Goal: Transaction & Acquisition: Purchase product/service

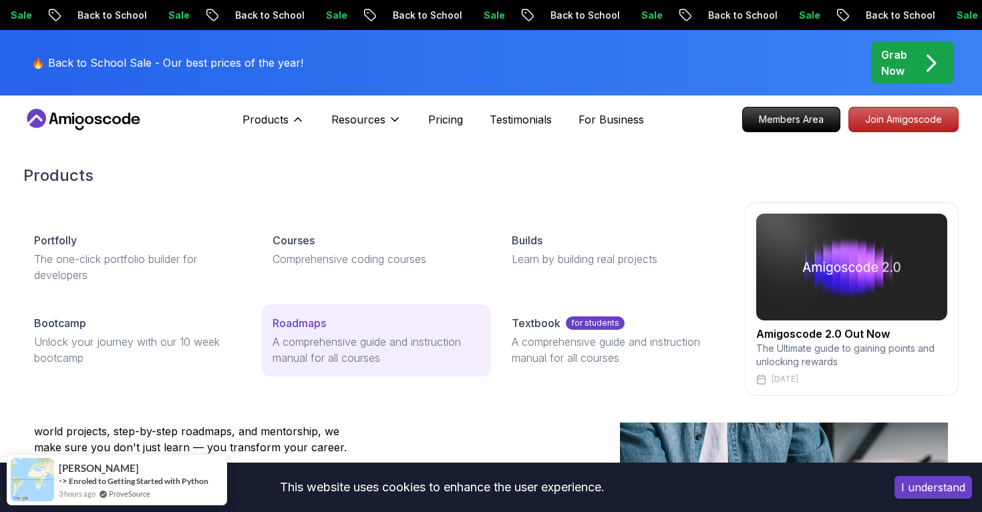
click at [297, 319] on p "Roadmaps" at bounding box center [299, 323] width 53 height 16
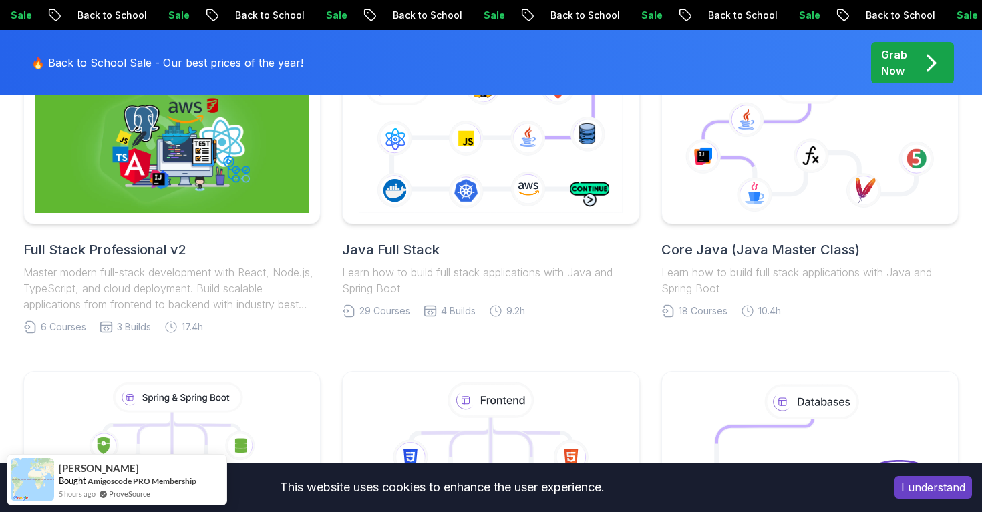
scroll to position [405, 0]
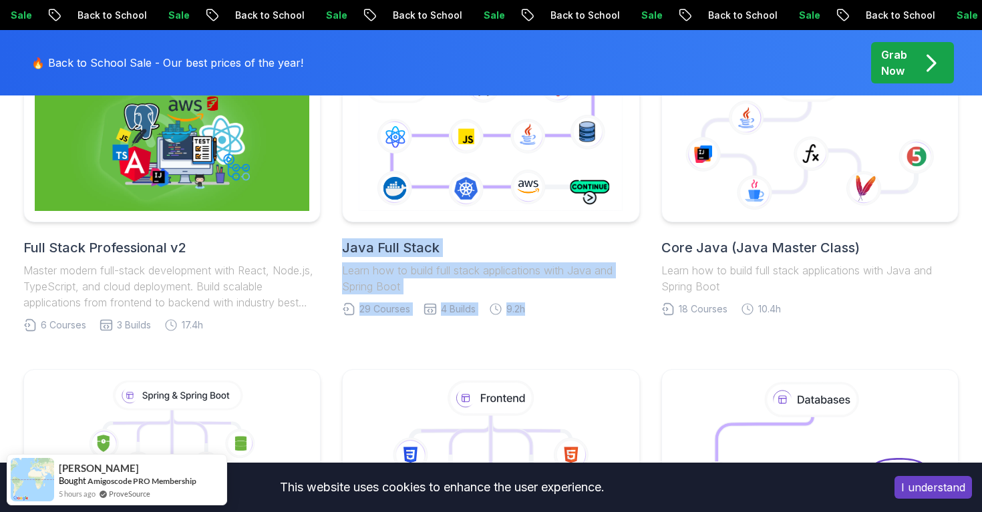
click at [130, 240] on h2 "Full Stack Professional v2" at bounding box center [171, 248] width 297 height 19
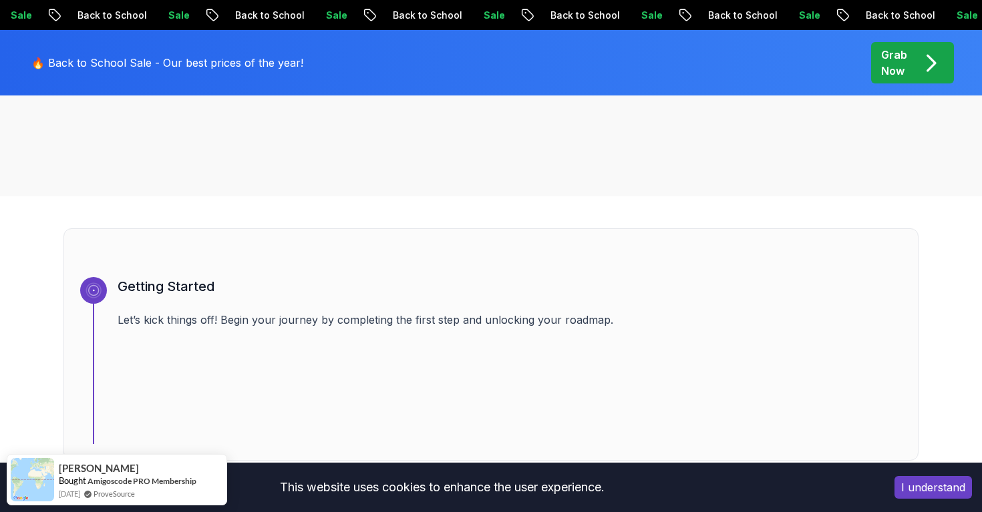
click at [361, 273] on div "Getting Started Let’s kick things off! Begin your journey by completing the fir…" at bounding box center [490, 345] width 855 height 233
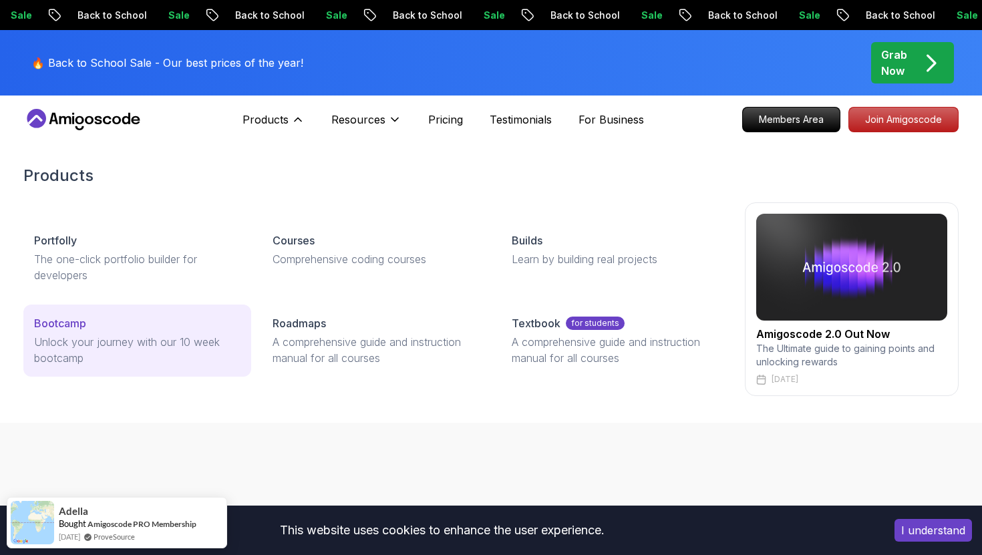
click at [118, 329] on div "Bootcamp" at bounding box center [137, 323] width 206 height 16
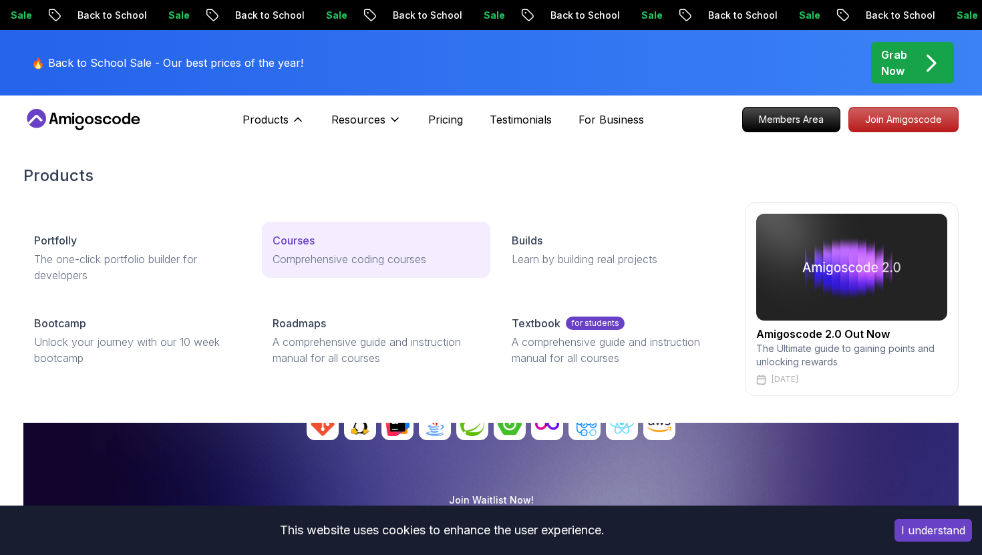
click at [384, 241] on div "Courses" at bounding box center [376, 241] width 206 height 16
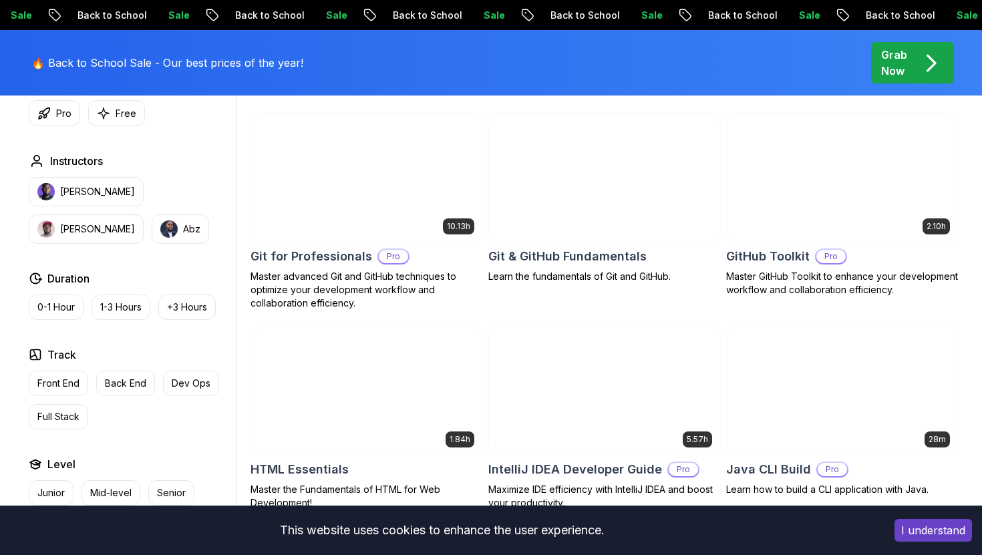
scroll to position [1481, 0]
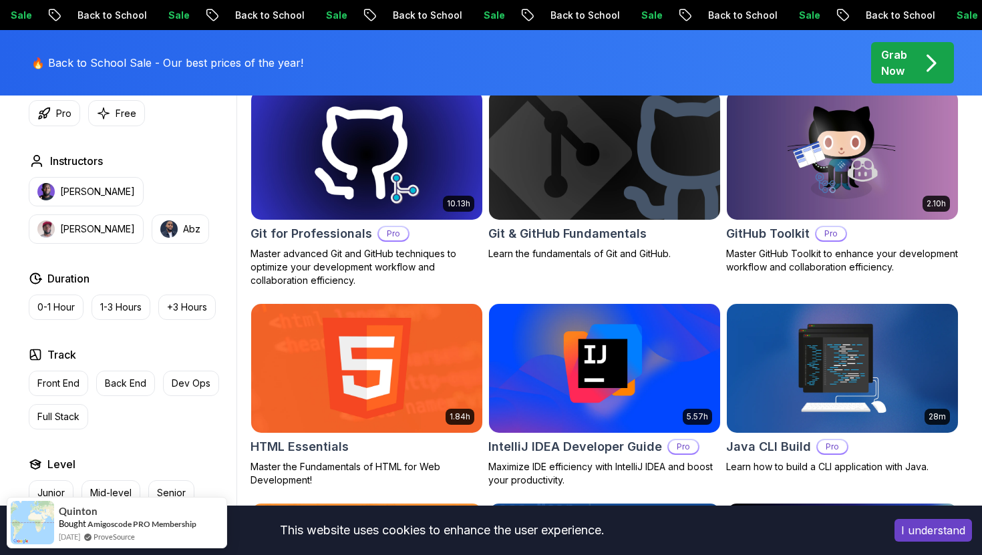
click at [636, 237] on h2 "Git & GitHub Fundamentals" at bounding box center [567, 233] width 158 height 19
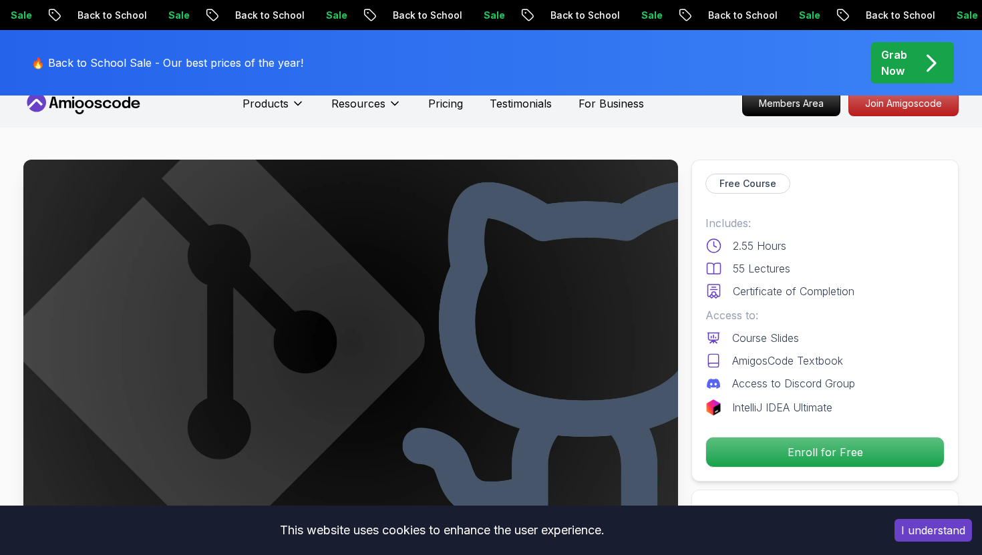
scroll to position [18, 0]
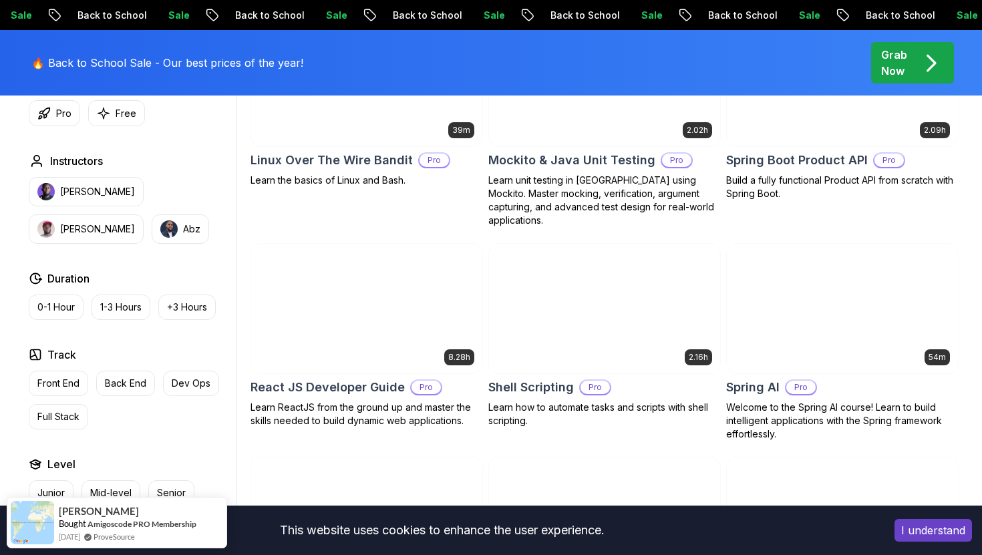
scroll to position [3105, 0]
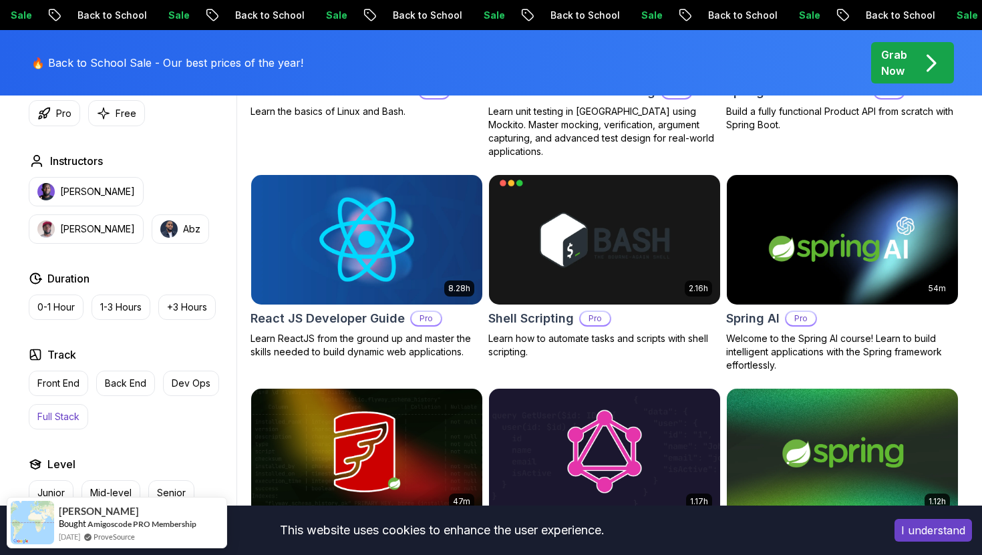
click at [51, 428] on button "Full Stack" at bounding box center [58, 416] width 59 height 25
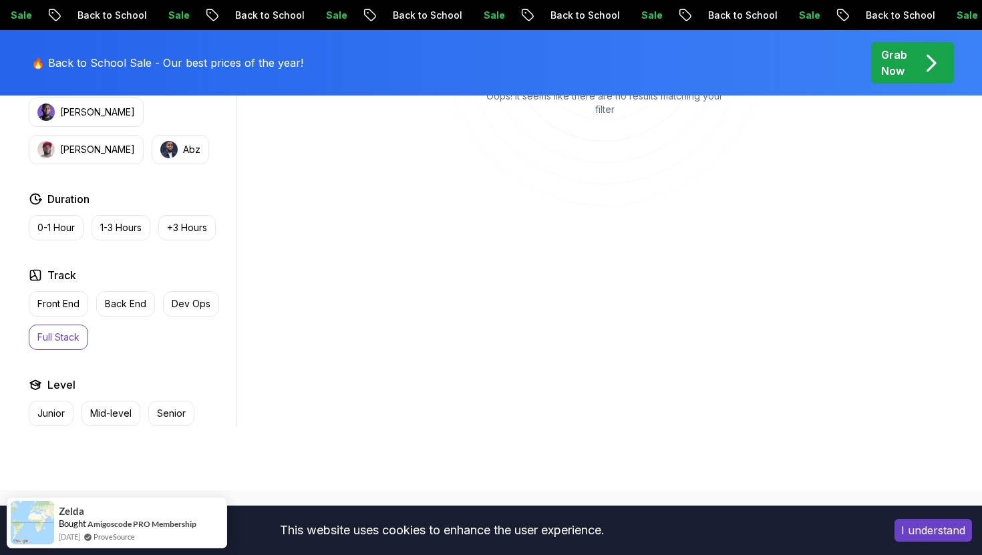
scroll to position [667, 0]
drag, startPoint x: 53, startPoint y: 425, endPoint x: 81, endPoint y: 399, distance: 38.3
click at [53, 425] on button "Junior" at bounding box center [51, 412] width 45 height 25
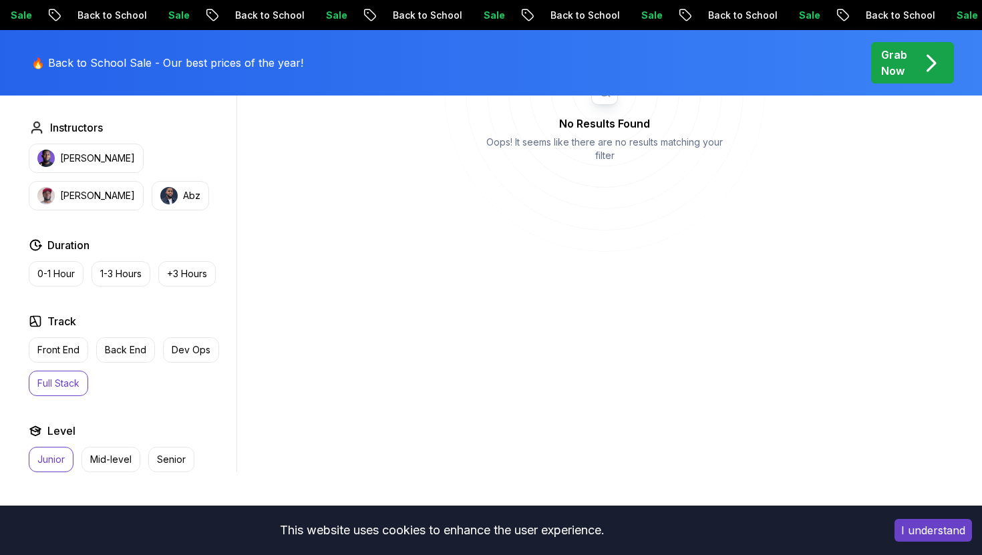
scroll to position [619, 0]
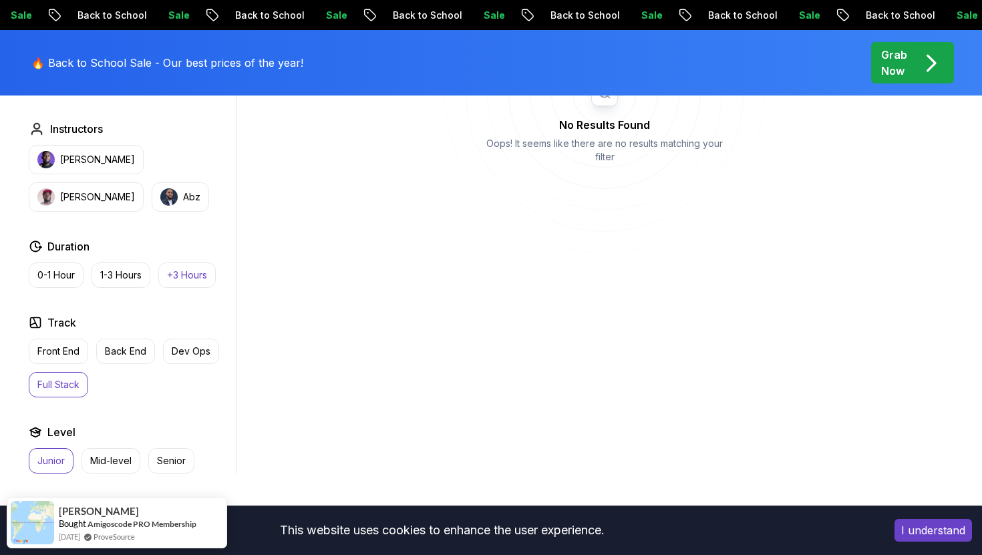
click at [183, 285] on button "+3 Hours" at bounding box center [186, 275] width 57 height 25
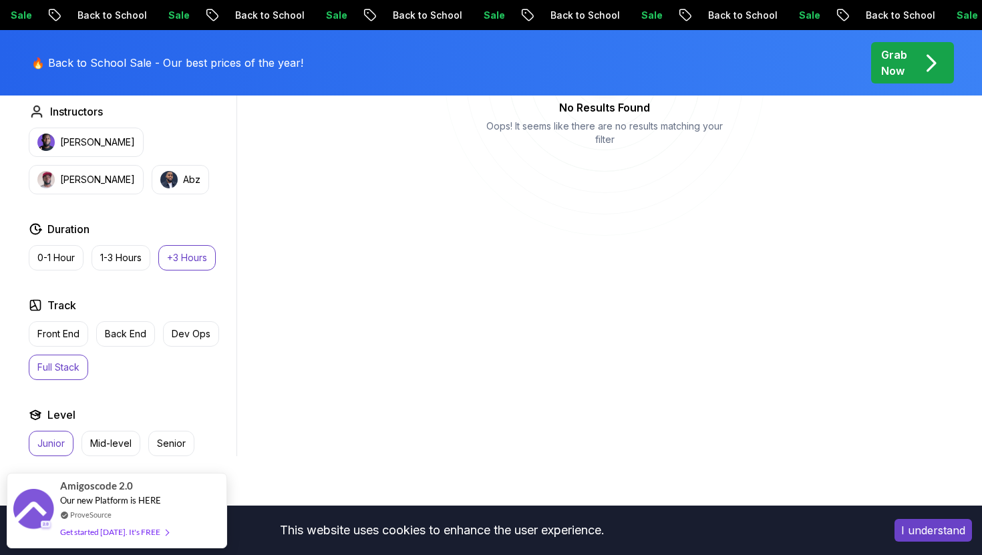
scroll to position [637, 0]
click at [134, 338] on p "Back End" at bounding box center [125, 333] width 41 height 13
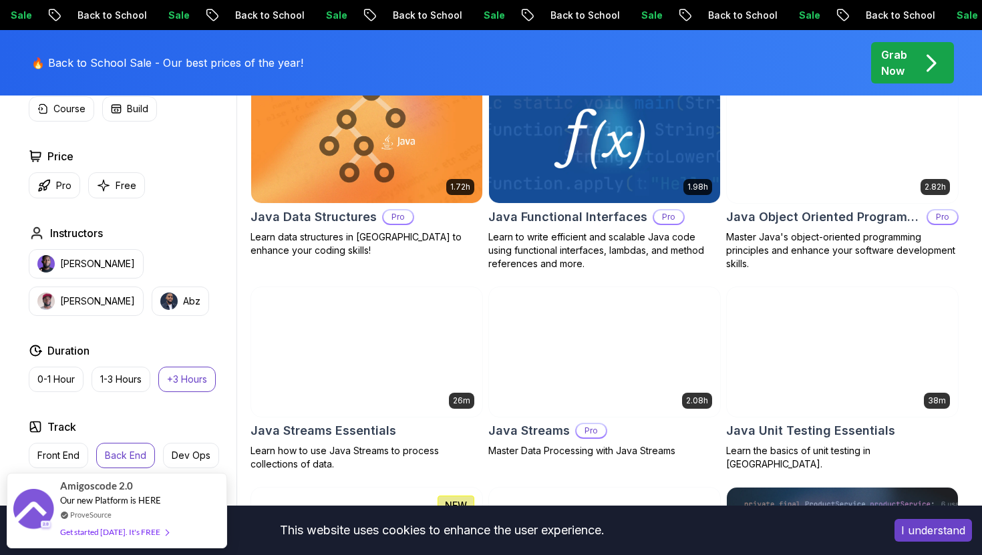
scroll to position [766, 0]
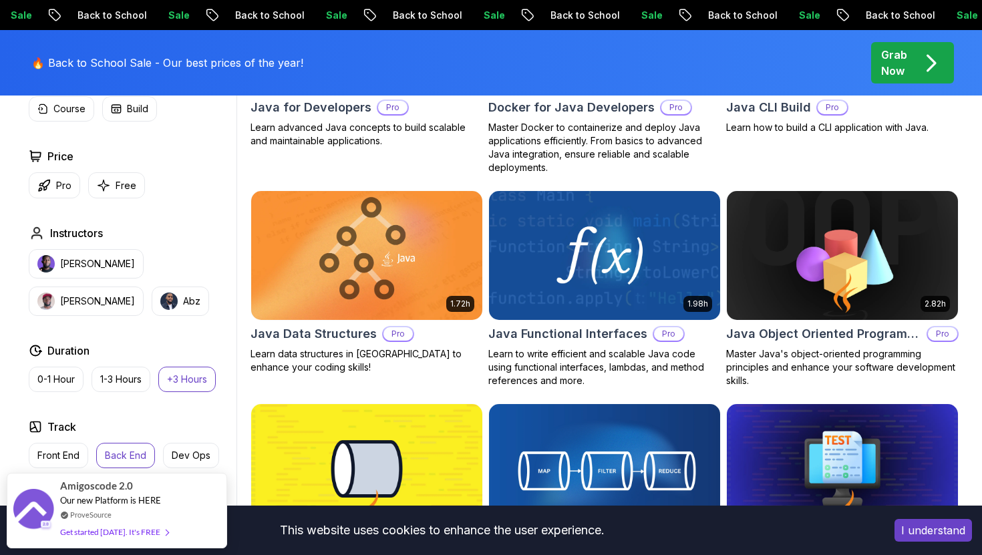
click at [186, 376] on p "+3 Hours" at bounding box center [187, 379] width 40 height 13
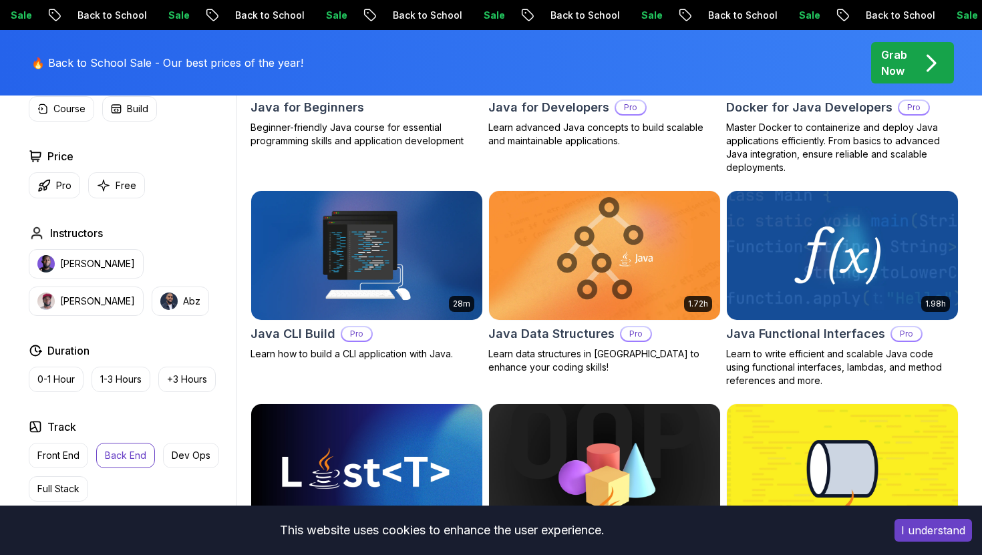
click at [122, 466] on button "Back End" at bounding box center [125, 455] width 59 height 25
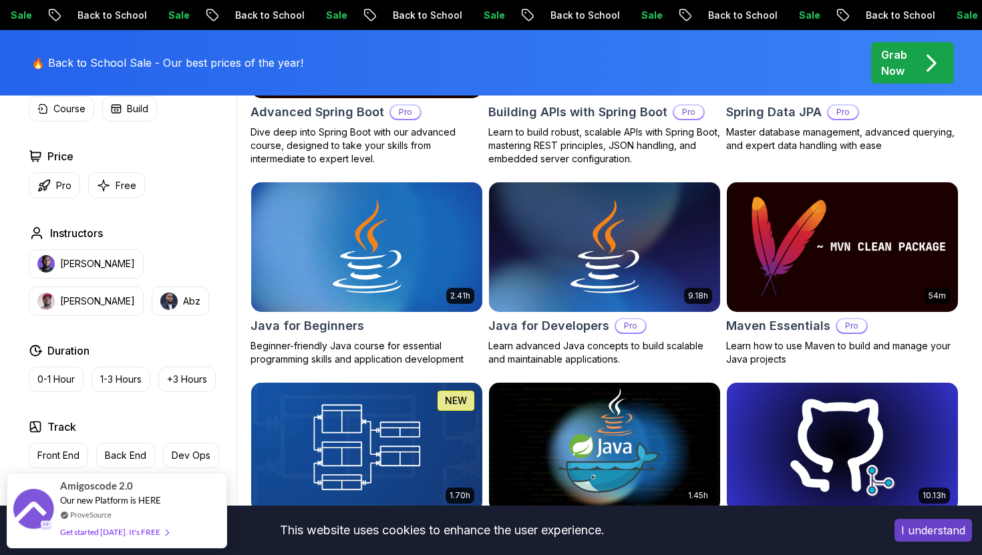
scroll to position [549, 0]
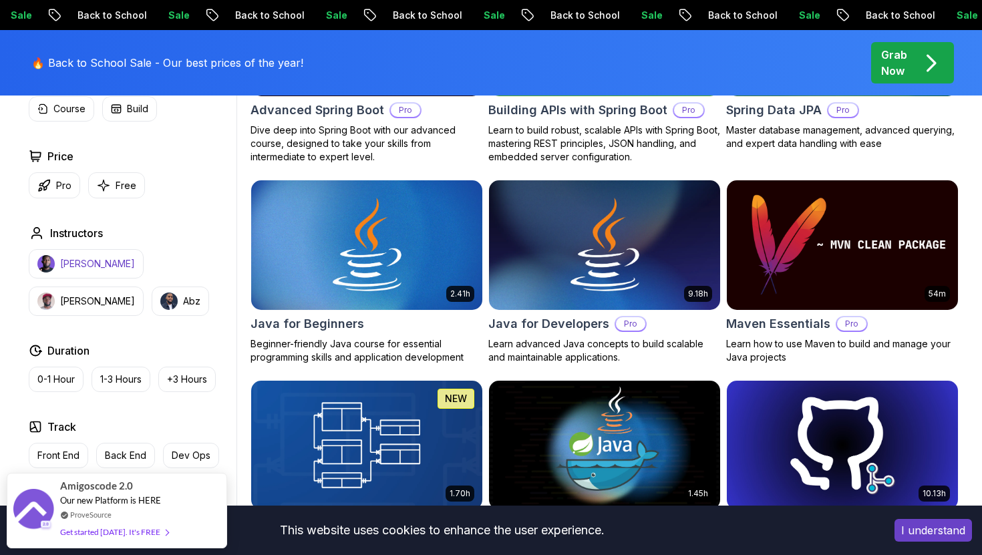
click at [101, 256] on button "Nelson Djalo" at bounding box center [86, 263] width 115 height 29
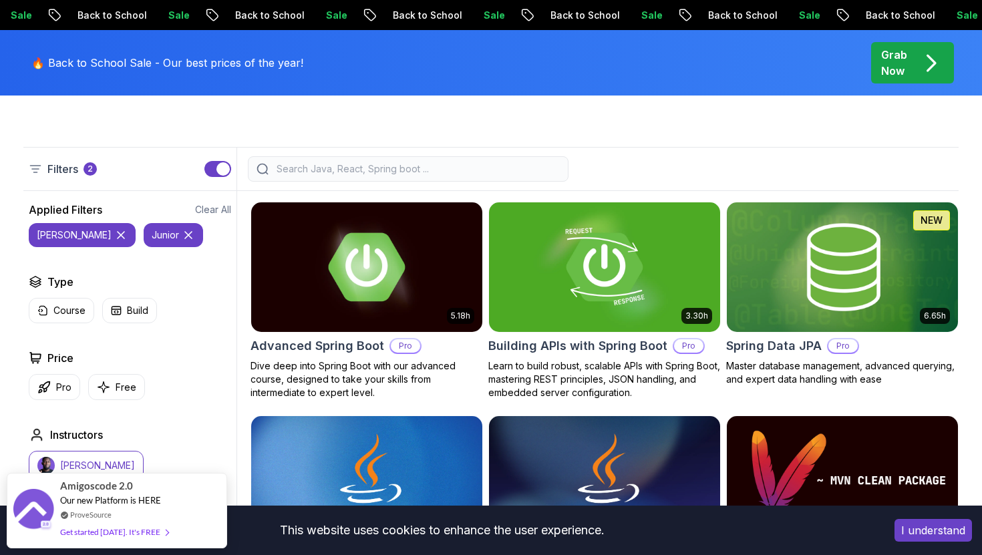
scroll to position [307, 0]
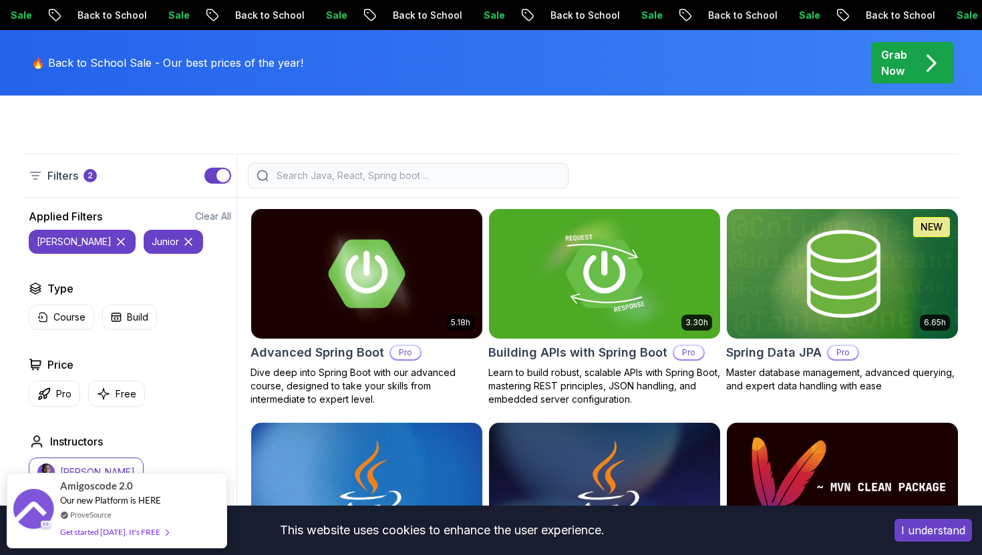
click at [150, 233] on button "junior" at bounding box center [173, 242] width 59 height 24
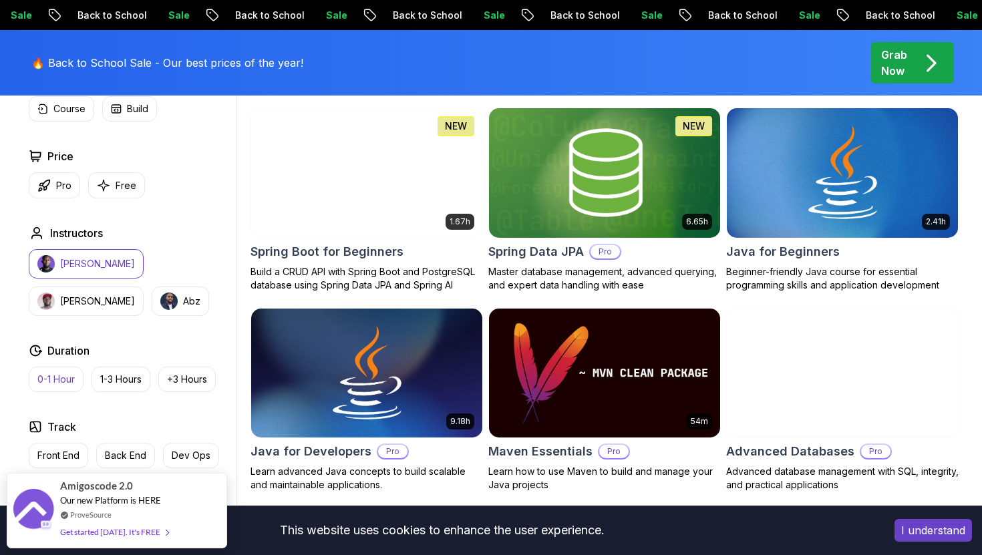
scroll to position [622, 0]
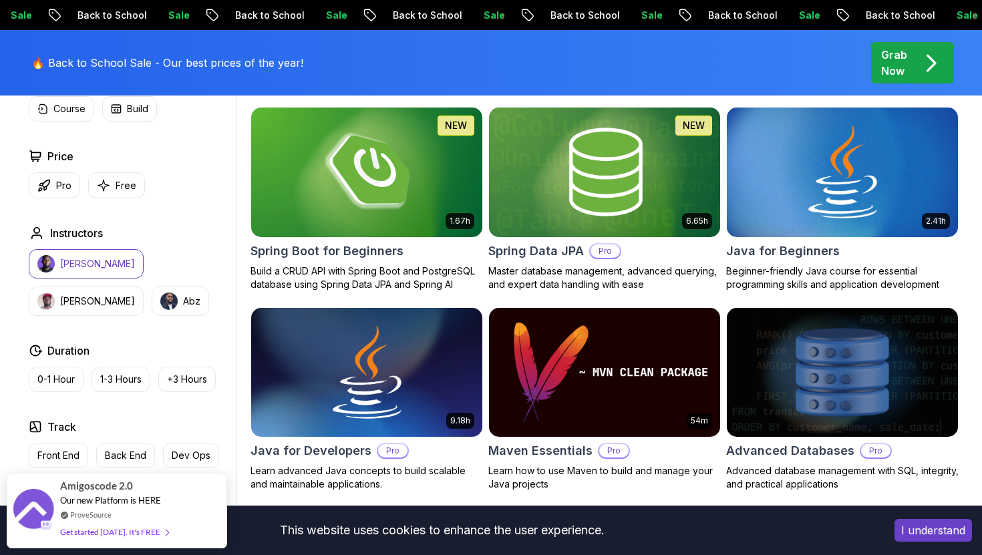
click at [84, 267] on p "Nelson Djalo" at bounding box center [97, 263] width 75 height 13
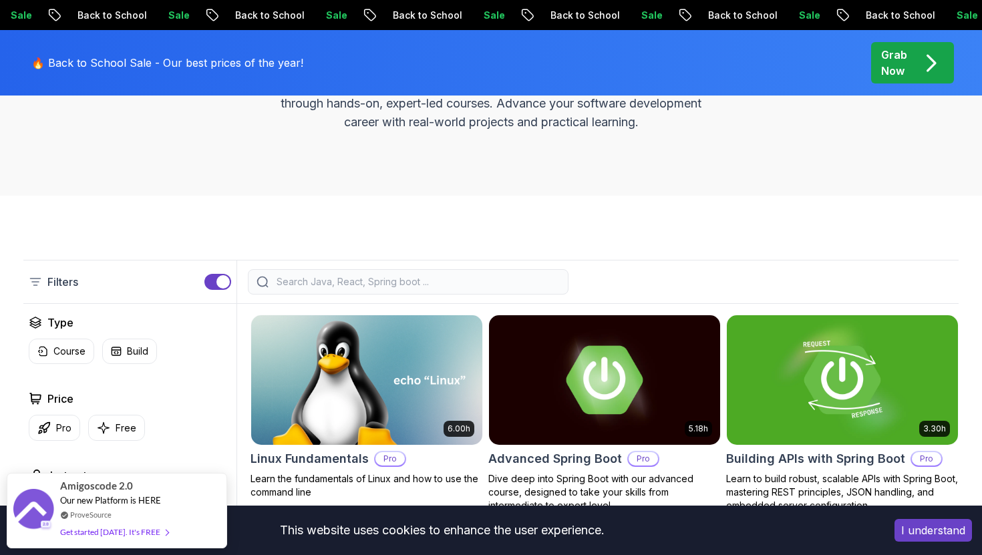
scroll to position [206, 0]
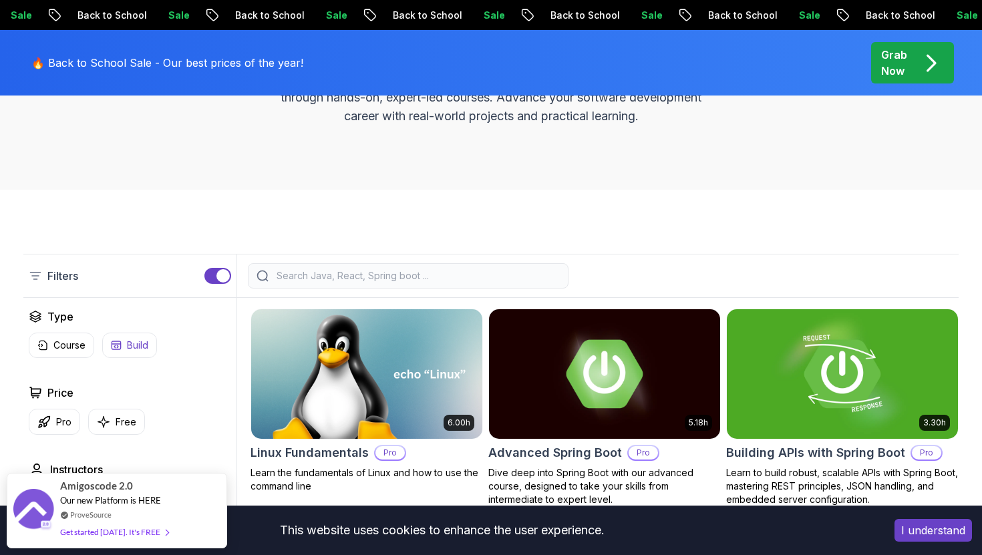
click at [129, 347] on p "Build" at bounding box center [137, 345] width 21 height 13
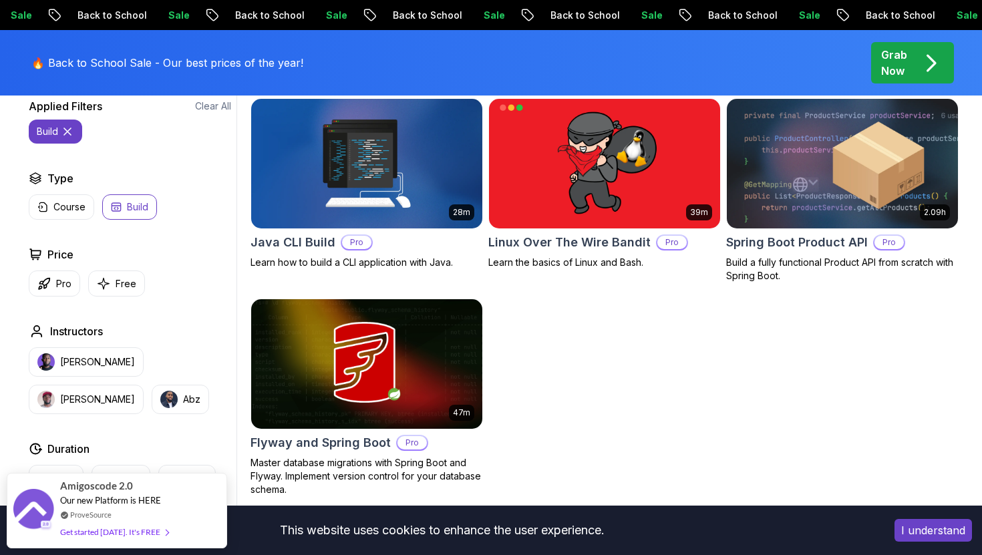
scroll to position [418, 0]
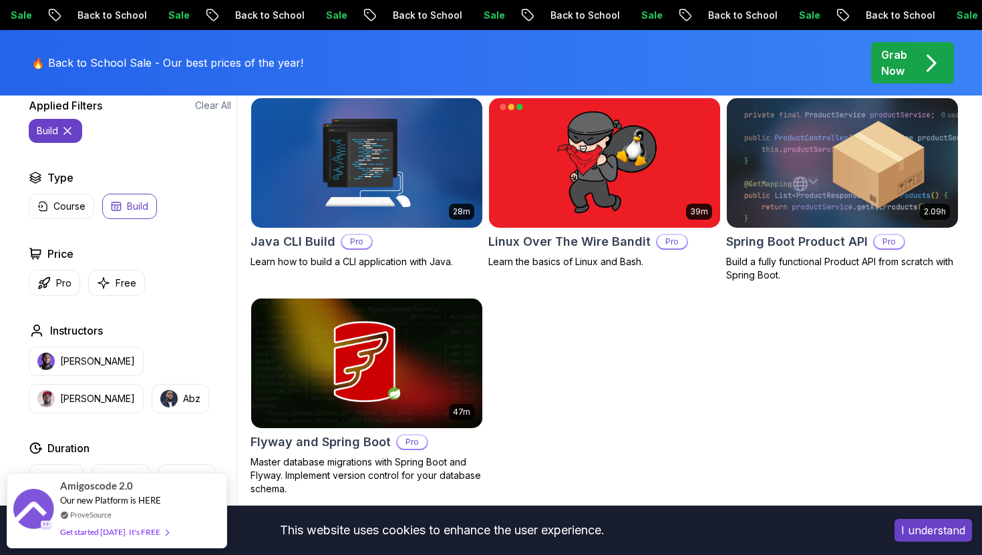
click at [74, 118] on div "Applied Filters Clear All build" at bounding box center [130, 120] width 202 height 45
click at [69, 127] on icon at bounding box center [67, 130] width 13 height 13
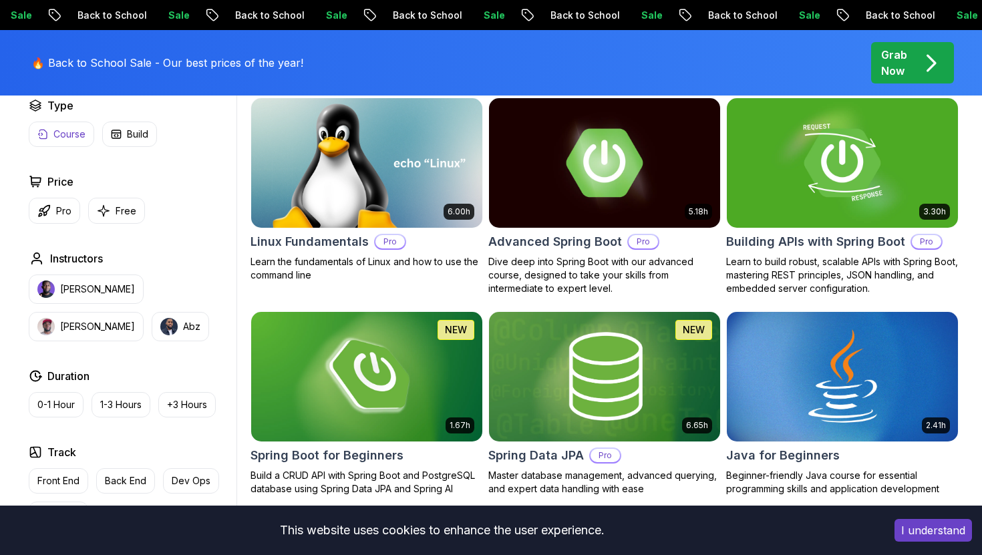
click at [73, 143] on button "Course" at bounding box center [61, 134] width 65 height 25
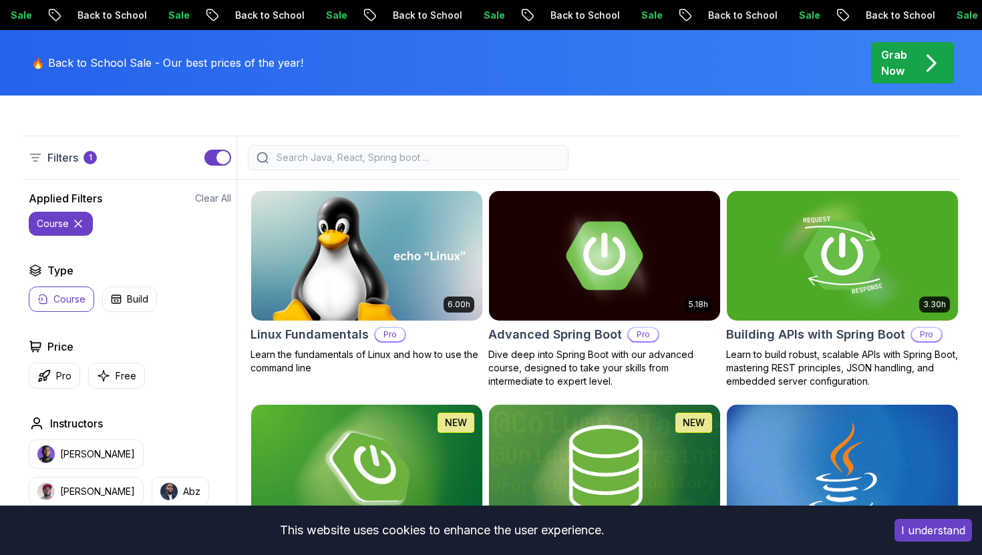
scroll to position [342, 0]
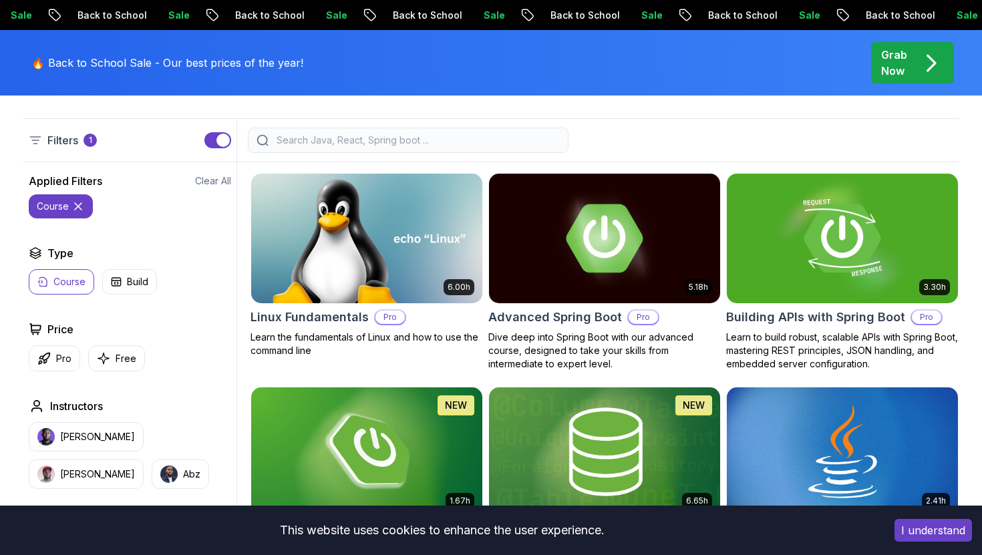
click at [64, 277] on p "Course" at bounding box center [69, 281] width 32 height 13
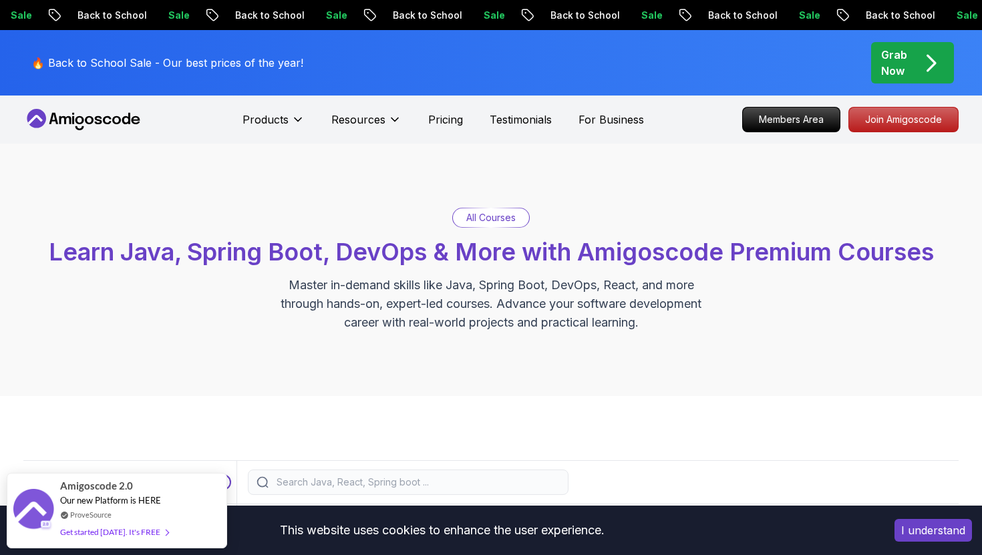
click at [279, 108] on div "Products" at bounding box center [274, 119] width 62 height 27
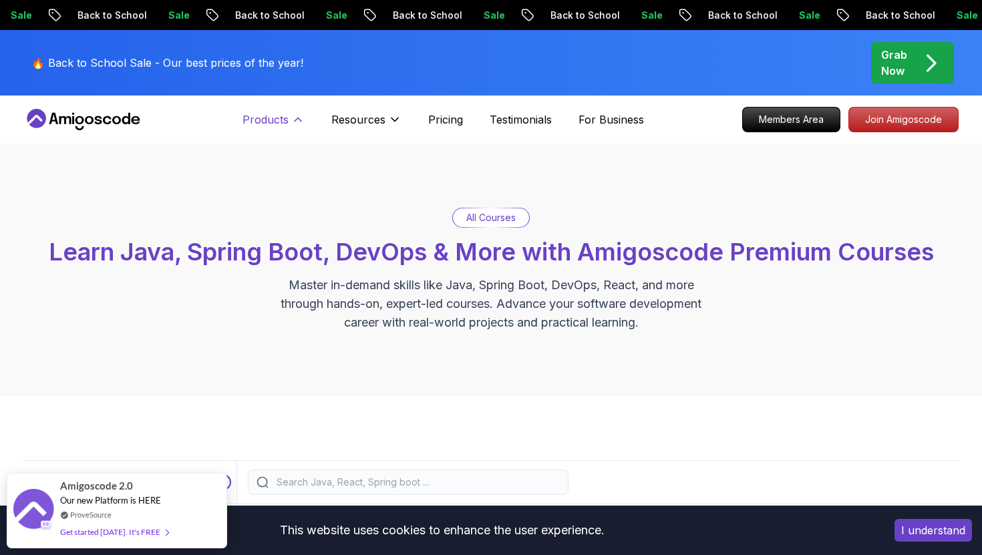
click at [279, 115] on p "Products" at bounding box center [266, 120] width 46 height 16
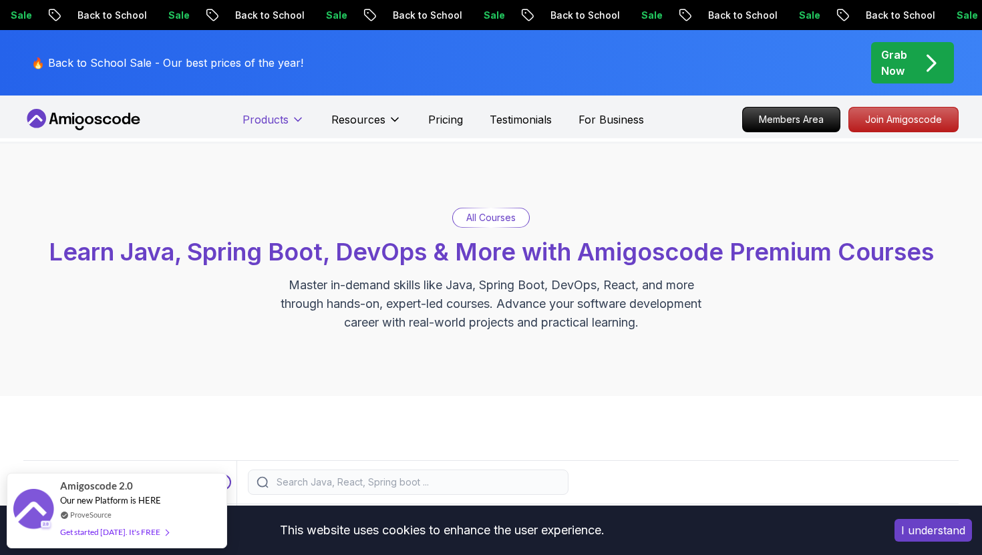
click at [279, 115] on p "Products" at bounding box center [266, 120] width 46 height 16
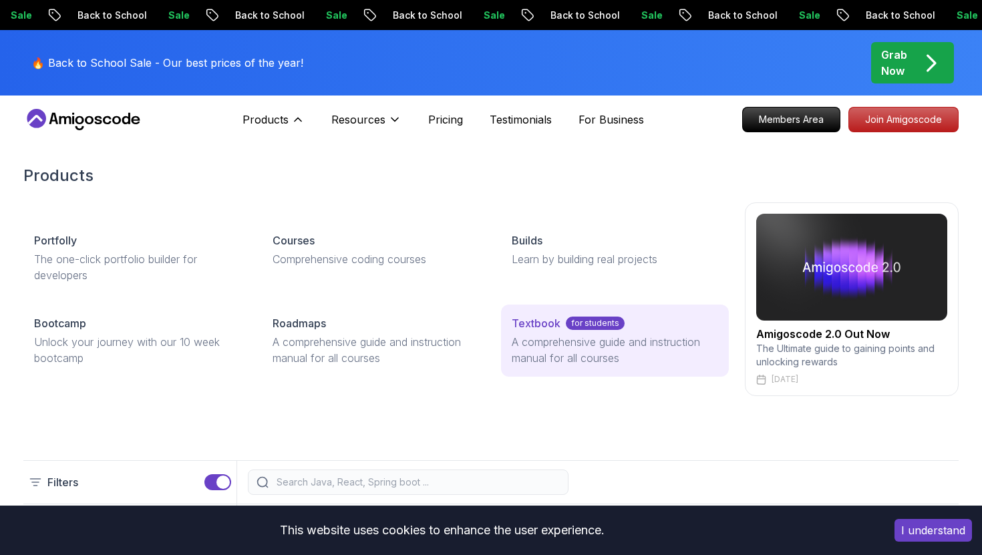
click at [591, 338] on p "A comprehensive guide and instruction manual for all courses" at bounding box center [615, 350] width 206 height 32
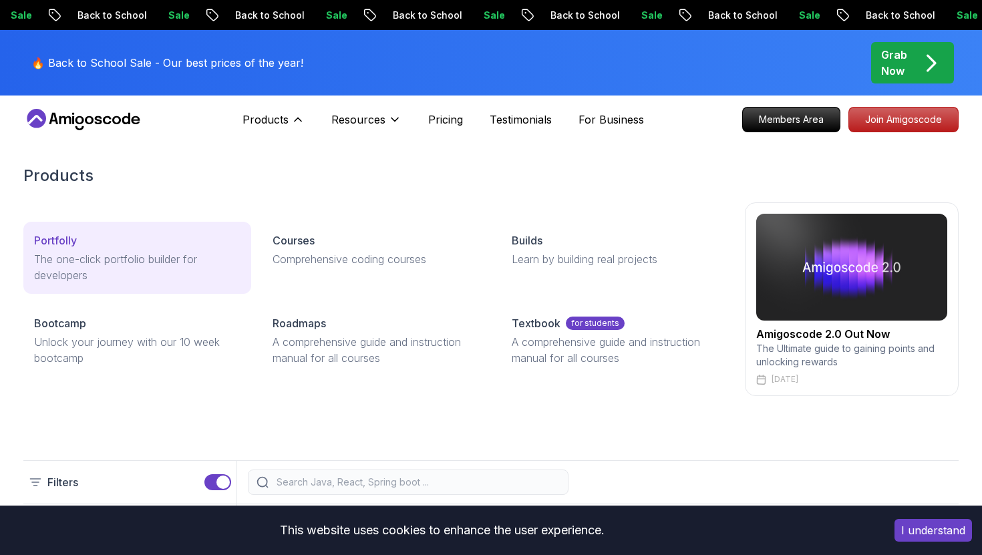
click at [136, 252] on p "The one-click portfolio builder for developers" at bounding box center [137, 267] width 206 height 32
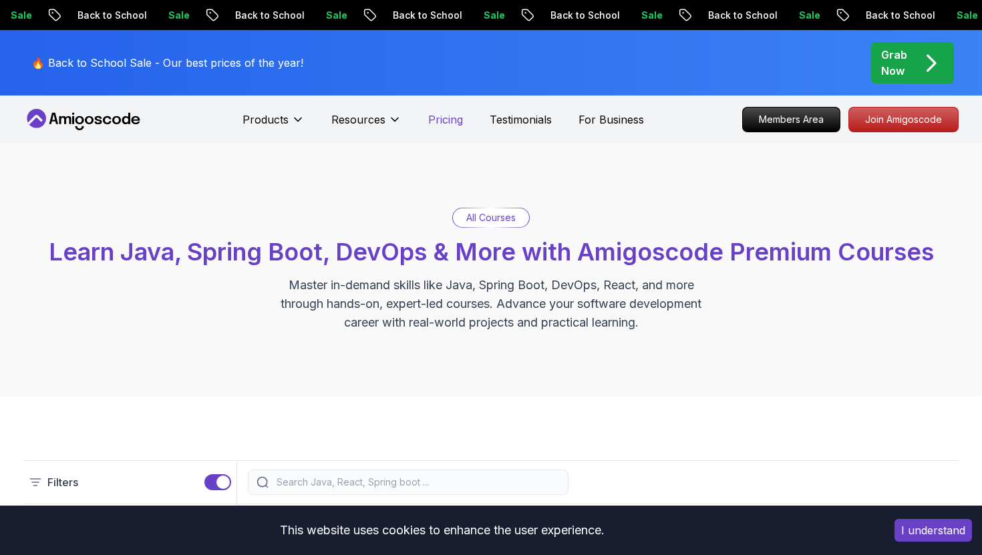
click at [454, 124] on p "Pricing" at bounding box center [445, 120] width 35 height 16
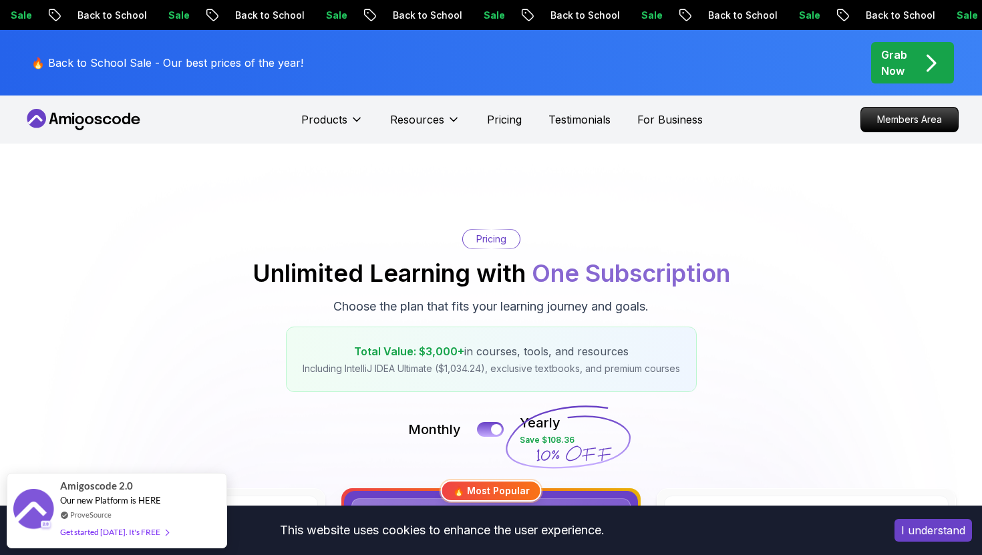
click at [337, 102] on nav "Products Resources Pricing Testimonials For Business Members Area" at bounding box center [490, 120] width 935 height 48
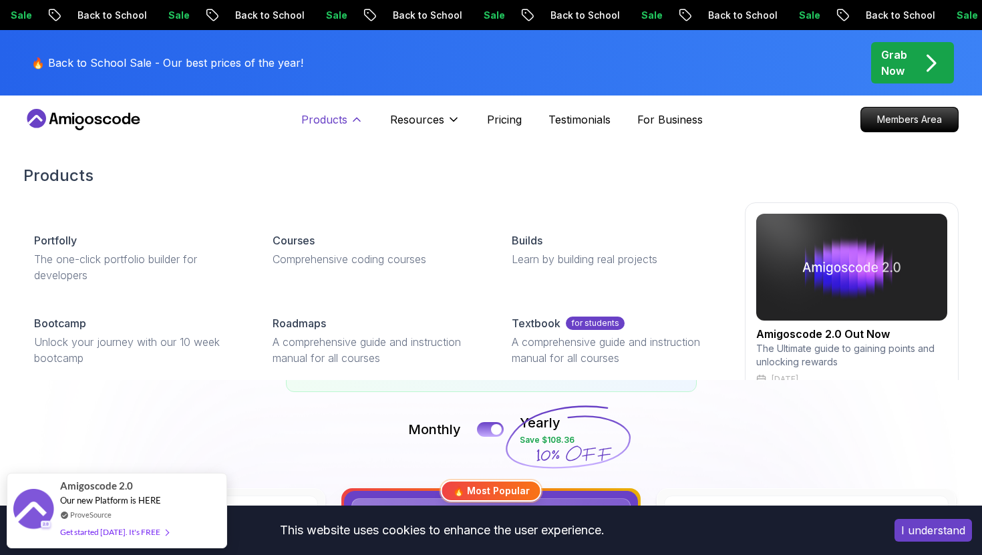
click at [336, 121] on p "Products" at bounding box center [324, 120] width 46 height 16
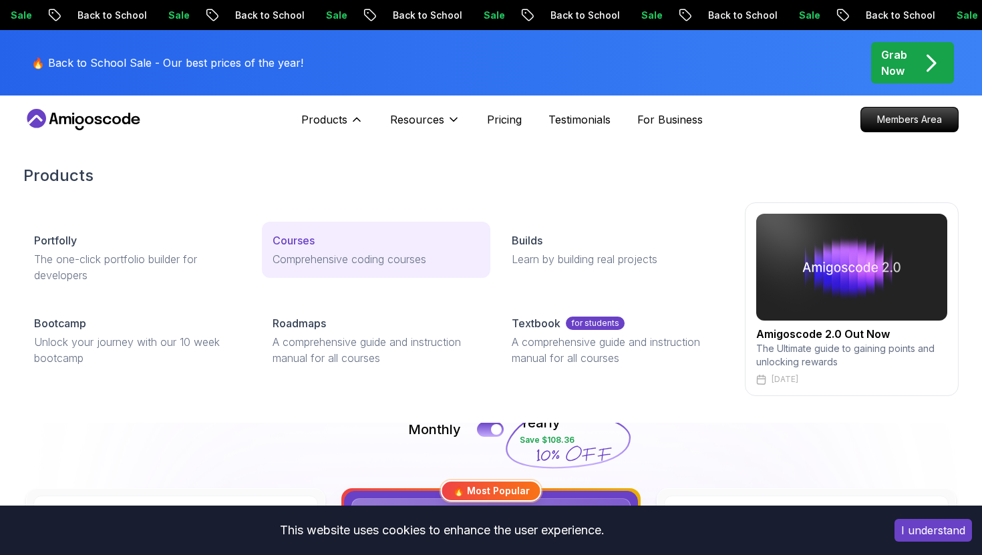
click at [315, 256] on p "Comprehensive coding courses" at bounding box center [376, 259] width 206 height 16
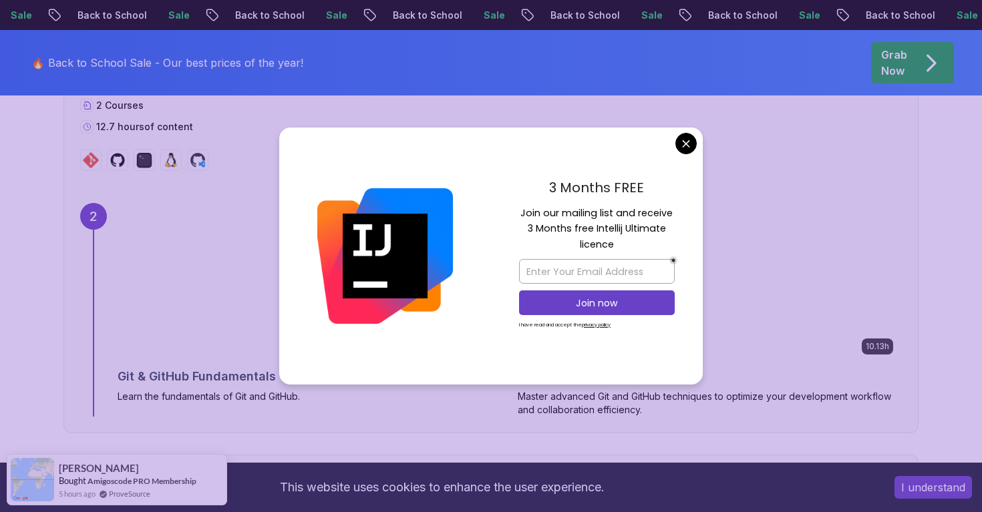
scroll to position [1159, 0]
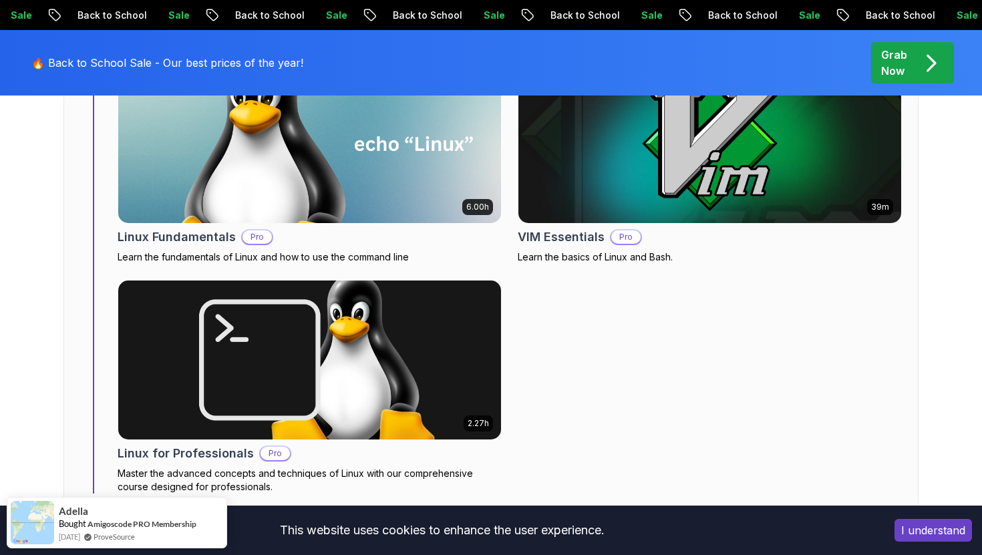
scroll to position [1018, 0]
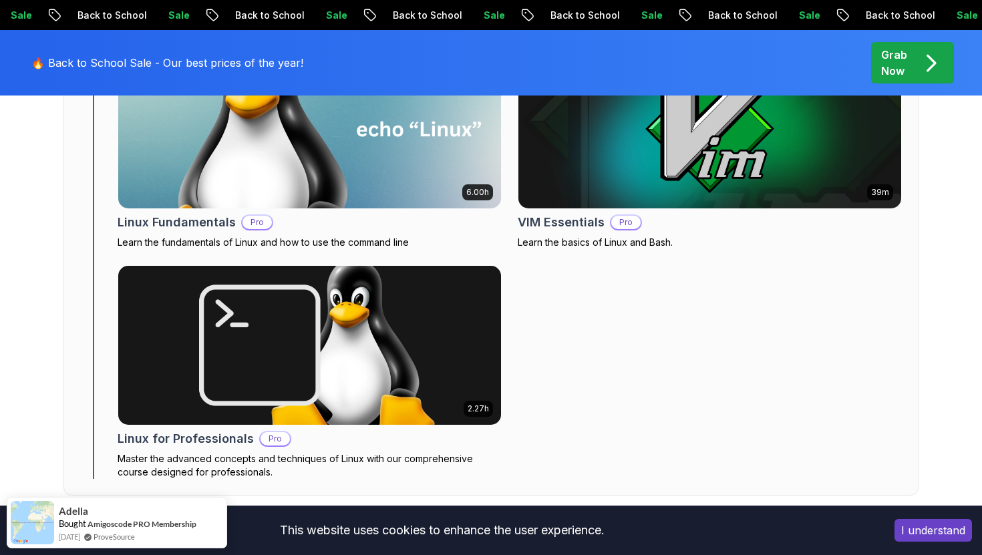
click at [367, 116] on img at bounding box center [310, 128] width 402 height 167
click at [355, 140] on img at bounding box center [310, 128] width 402 height 167
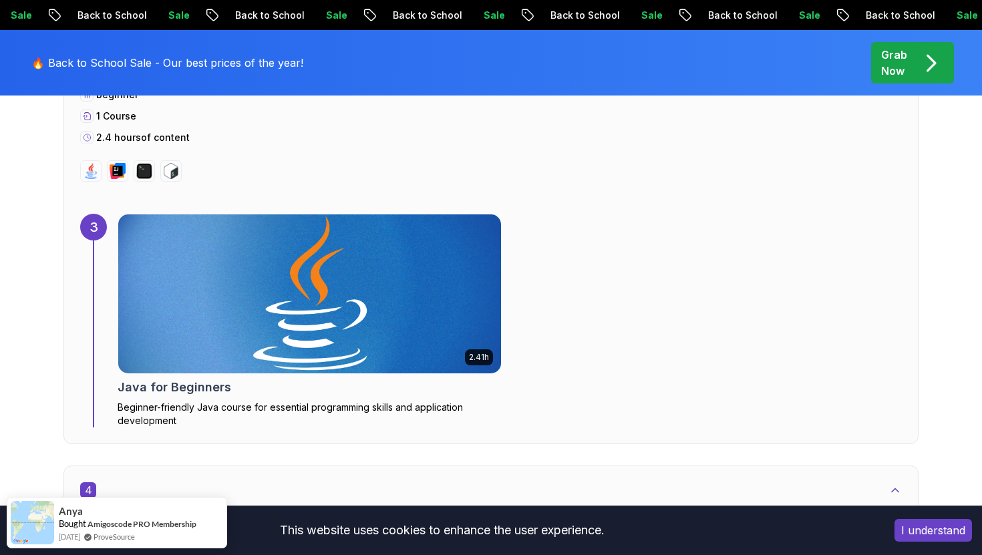
scroll to position [2044, 0]
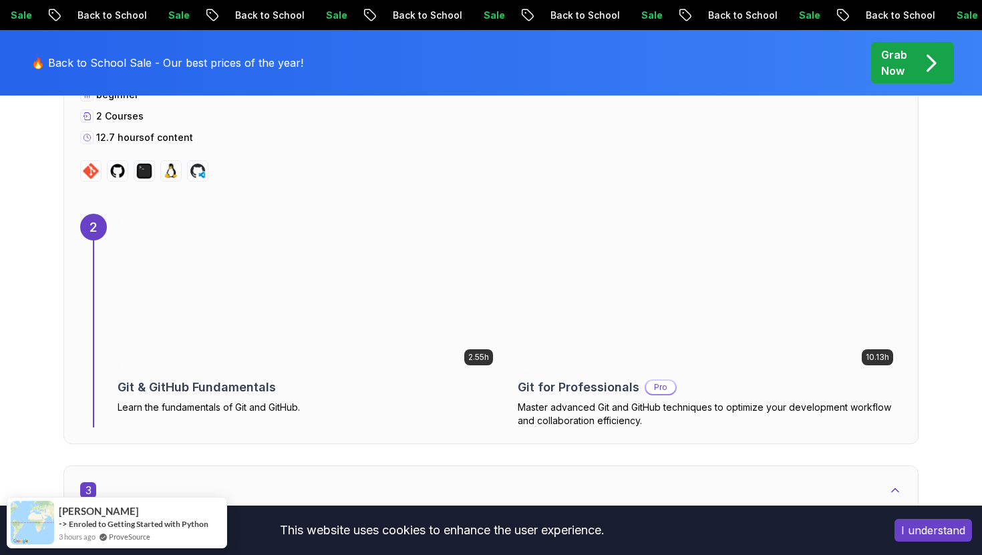
scroll to position [1549, 0]
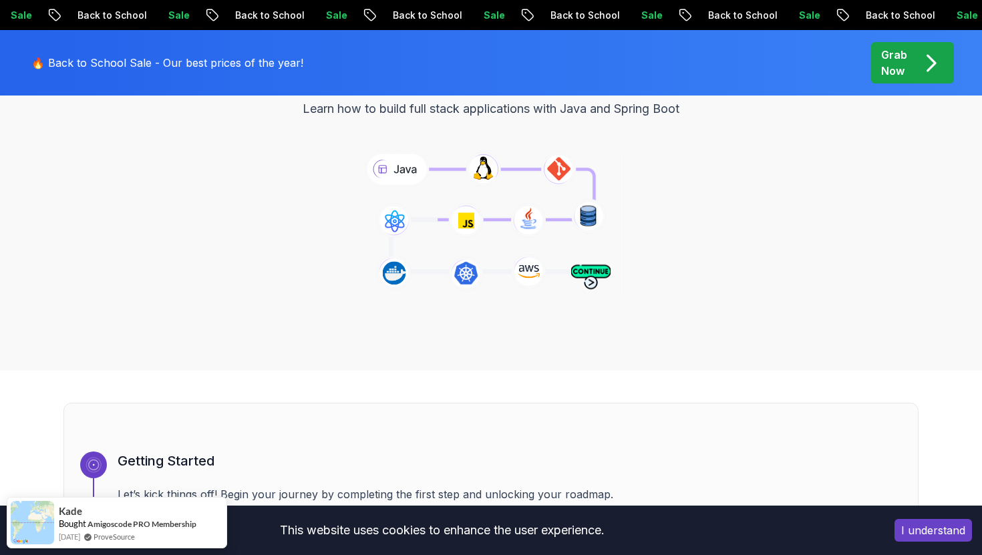
scroll to position [0, 0]
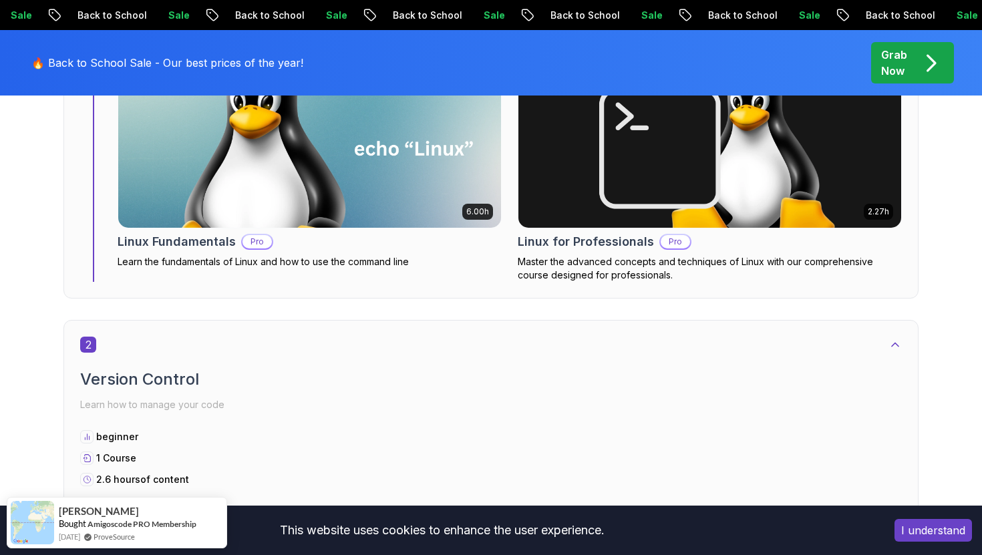
scroll to position [1057, 0]
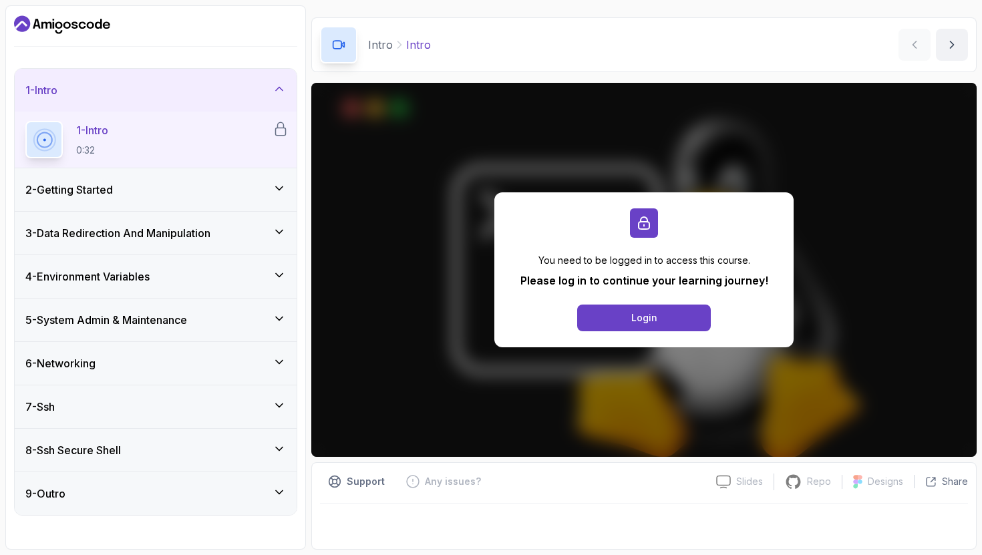
scroll to position [10, 0]
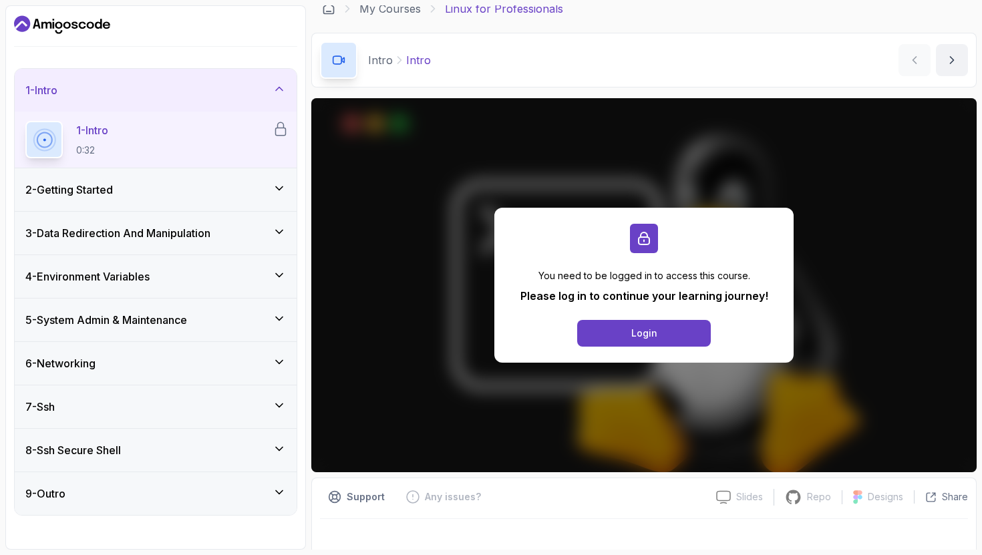
click at [261, 406] on div "7 - Ssh" at bounding box center [155, 407] width 261 height 16
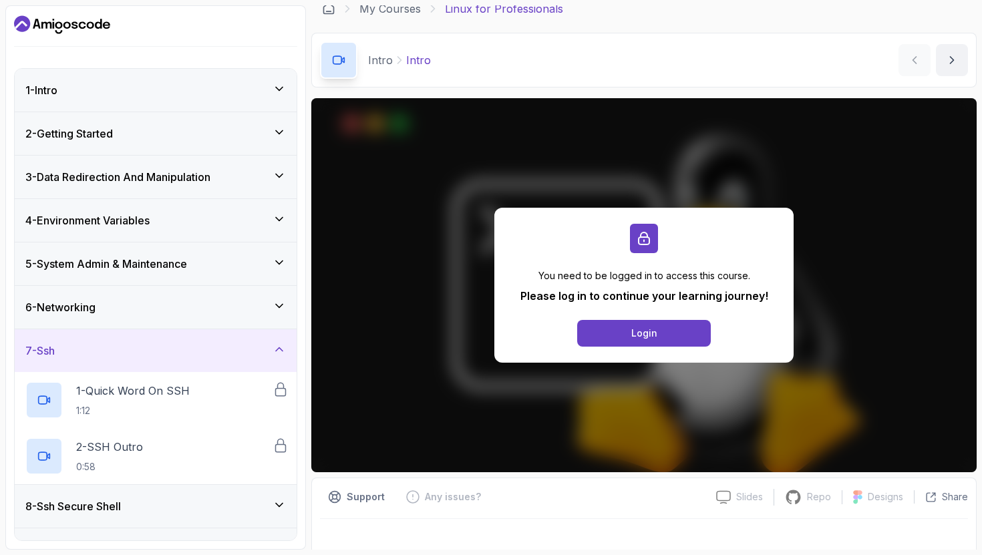
scroll to position [19, 0]
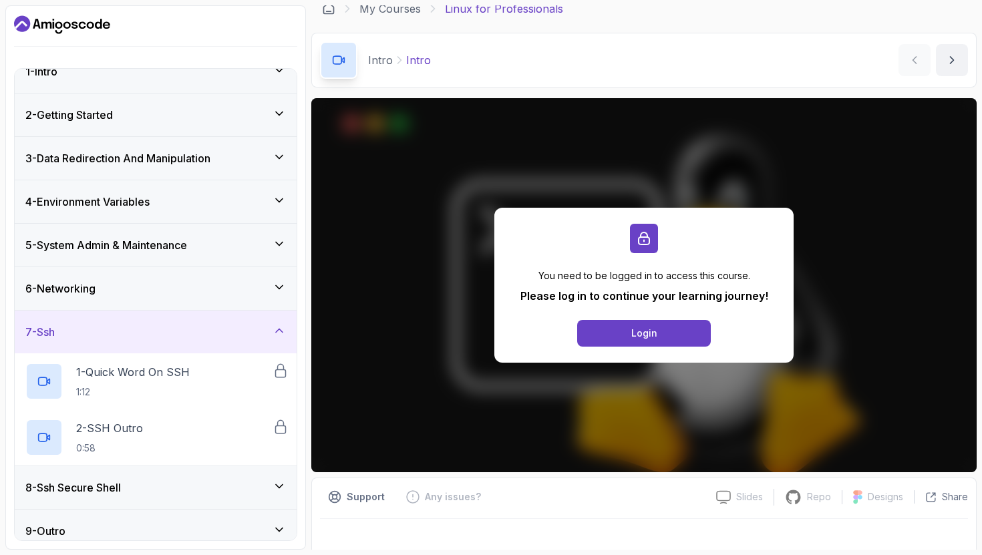
click at [257, 344] on div "7 - Ssh" at bounding box center [156, 332] width 282 height 43
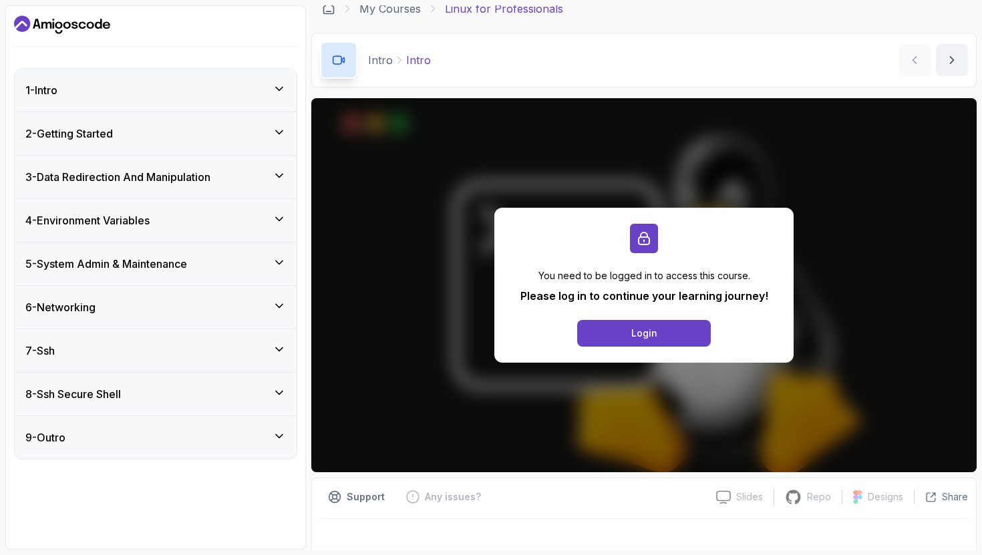
scroll to position [0, 0]
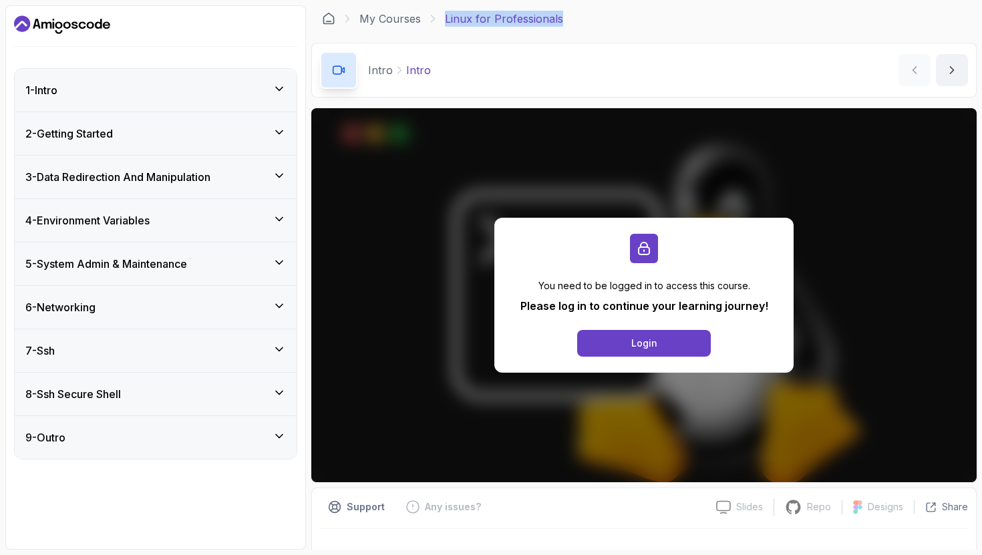
drag, startPoint x: 578, startPoint y: 11, endPoint x: 439, endPoint y: 13, distance: 139.0
click at [439, 13] on div "My Courses Linux for Professionals" at bounding box center [643, 18] width 665 height 27
copy p "Linux for Professionals"
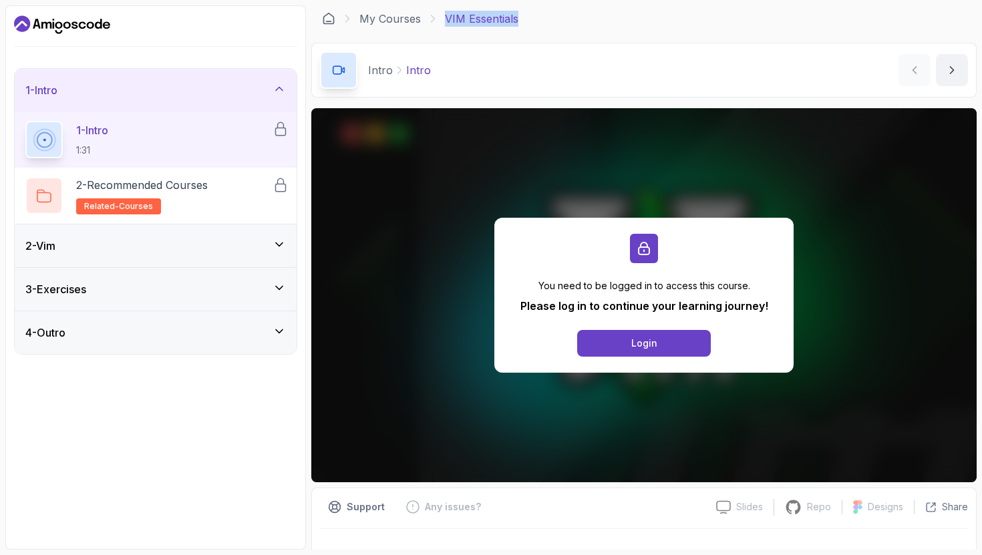
drag, startPoint x: 584, startPoint y: 27, endPoint x: 443, endPoint y: 20, distance: 141.2
click at [443, 20] on div "My Courses VIM Essentials" at bounding box center [643, 18] width 665 height 27
copy p "VIM Essentials"
click at [198, 194] on h2 "2 - Recommended Courses related-courses" at bounding box center [142, 195] width 132 height 37
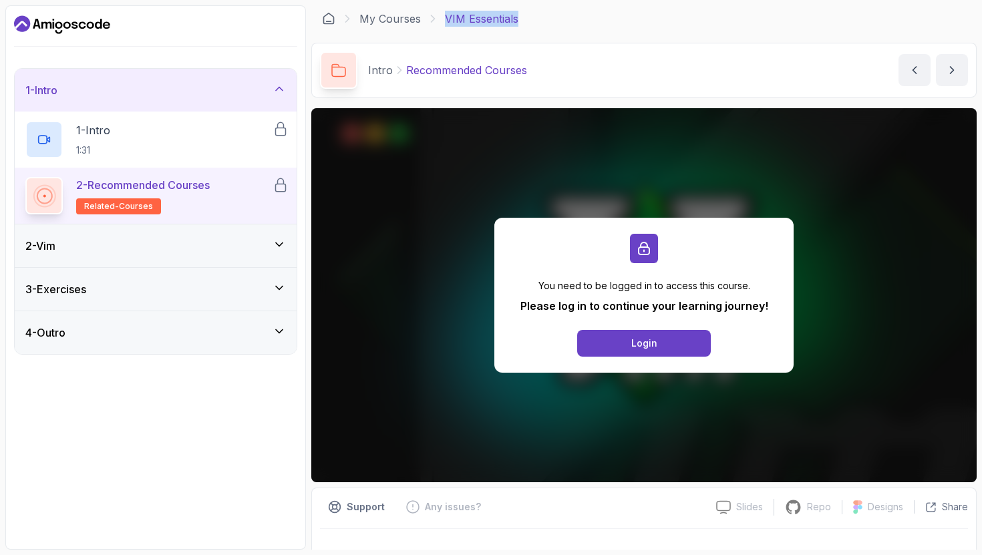
click at [152, 263] on div "2 - Vim" at bounding box center [156, 245] width 282 height 43
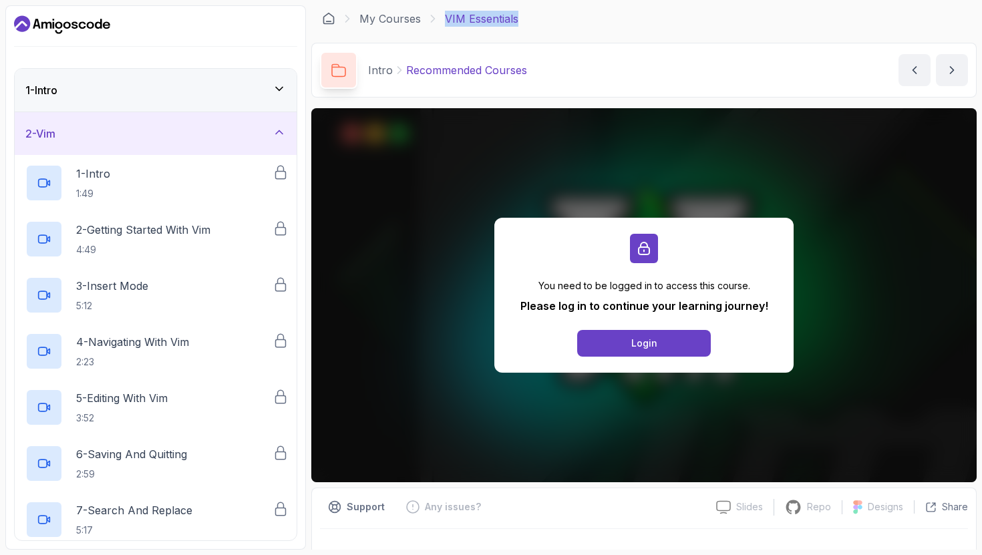
click at [186, 128] on div "2 - Vim" at bounding box center [155, 134] width 261 height 16
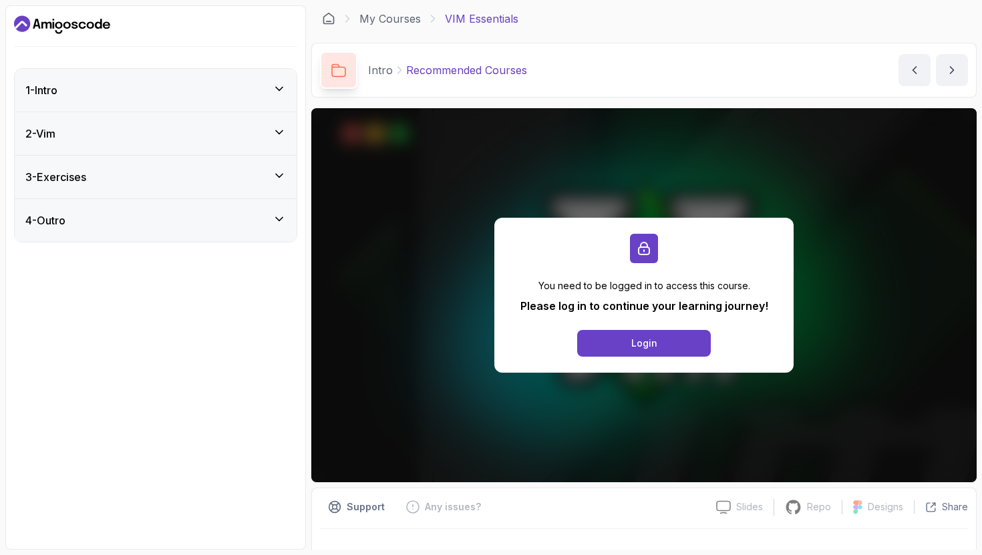
click at [641, 118] on div "You need to be logged in to access this course. Please log in to continue your …" at bounding box center [643, 295] width 665 height 374
click at [250, 193] on div "3 - Exercises" at bounding box center [156, 177] width 282 height 43
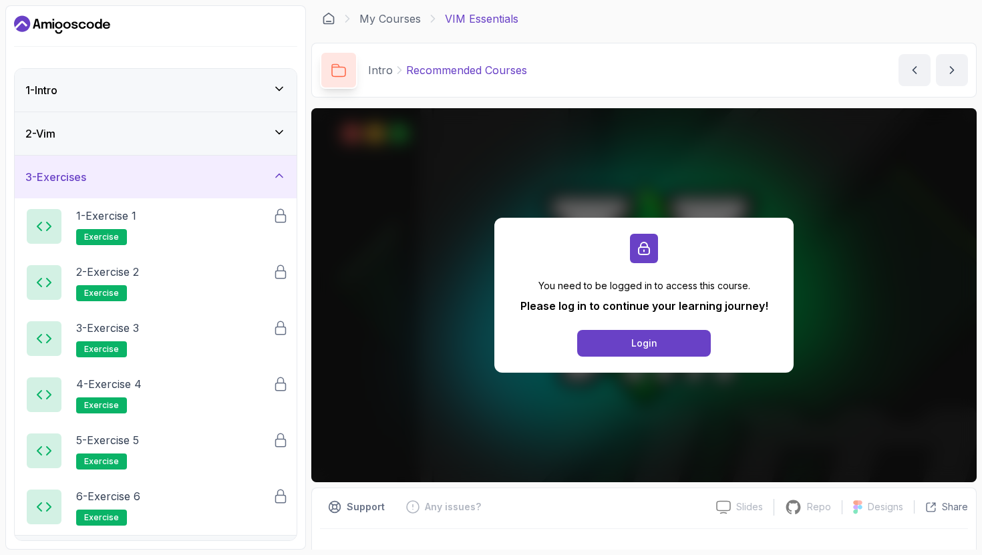
click at [251, 144] on div "2 - Vim" at bounding box center [156, 133] width 282 height 43
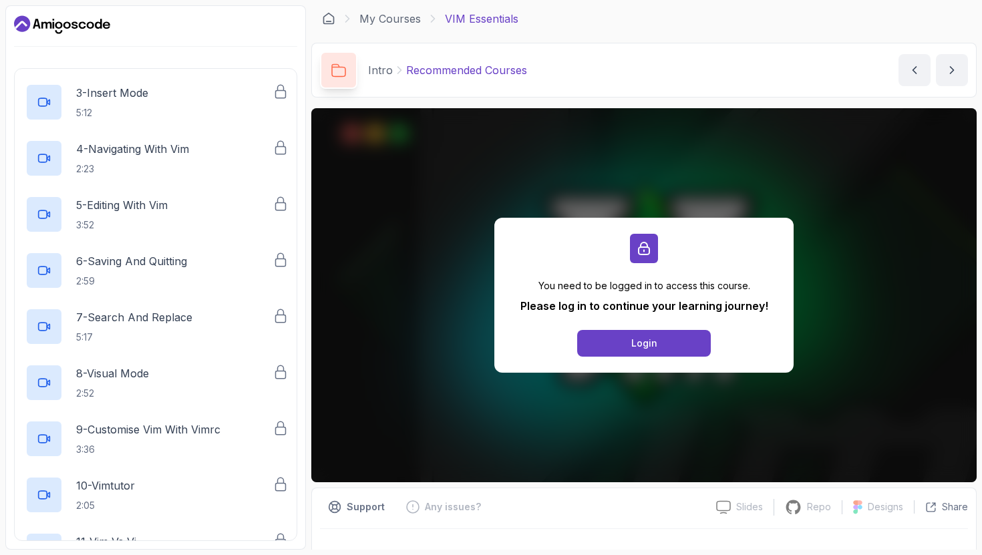
scroll to position [222, 0]
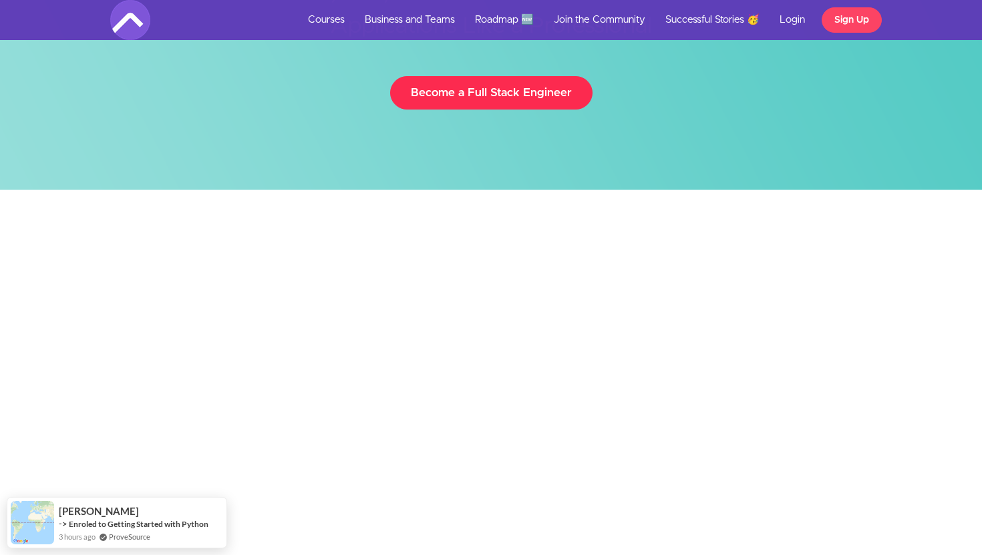
click at [507, 84] on link "Become a Full Stack Engineer" at bounding box center [491, 92] width 202 height 33
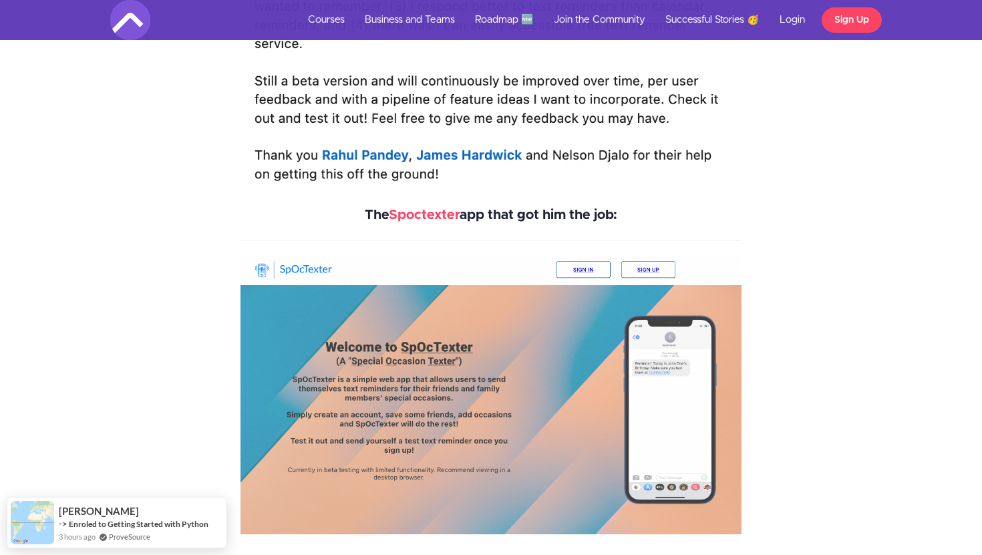
scroll to position [3816, 0]
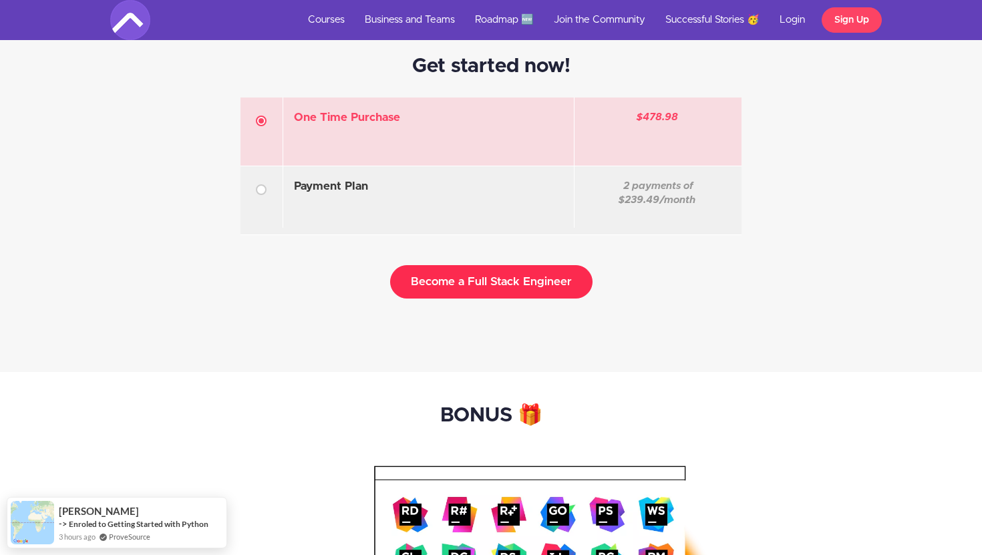
click at [527, 291] on button "Become a Full Stack Engineer" at bounding box center [491, 281] width 202 height 33
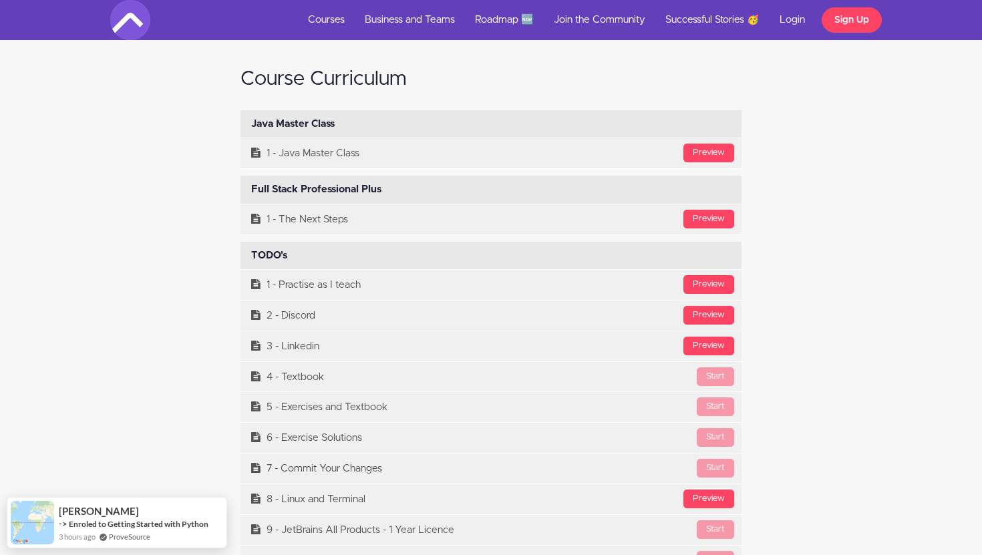
scroll to position [5165, 0]
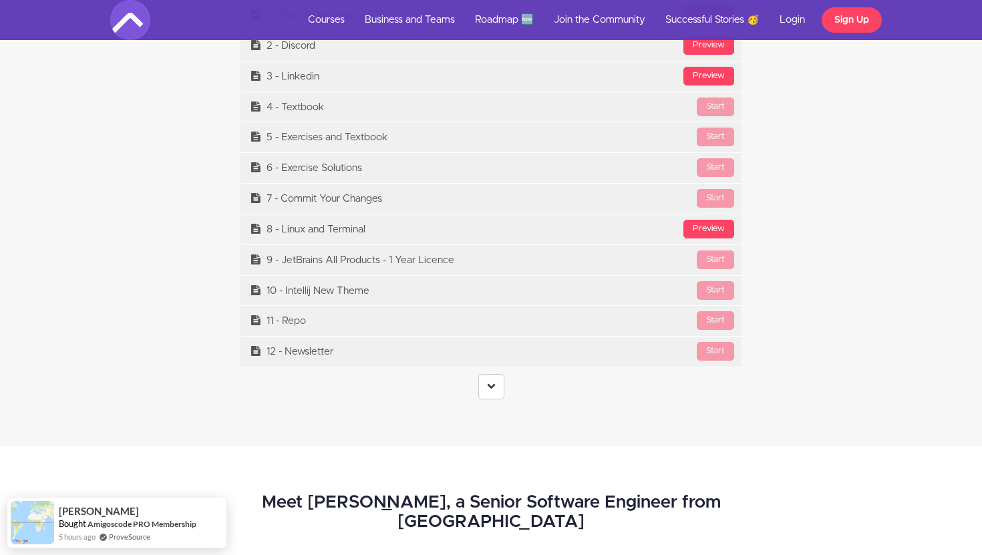
scroll to position [5413, 0]
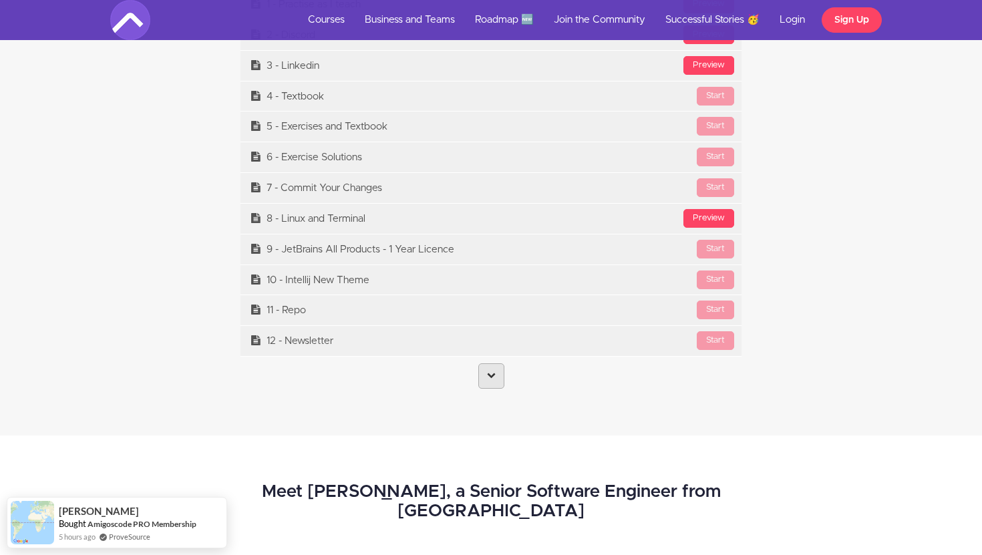
click at [500, 389] on link at bounding box center [491, 375] width 26 height 25
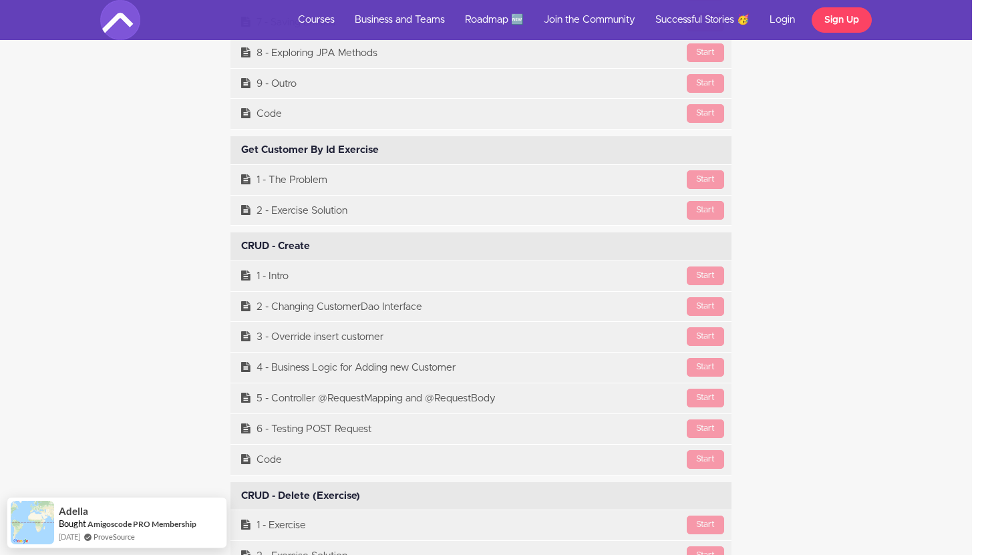
scroll to position [7457, 10]
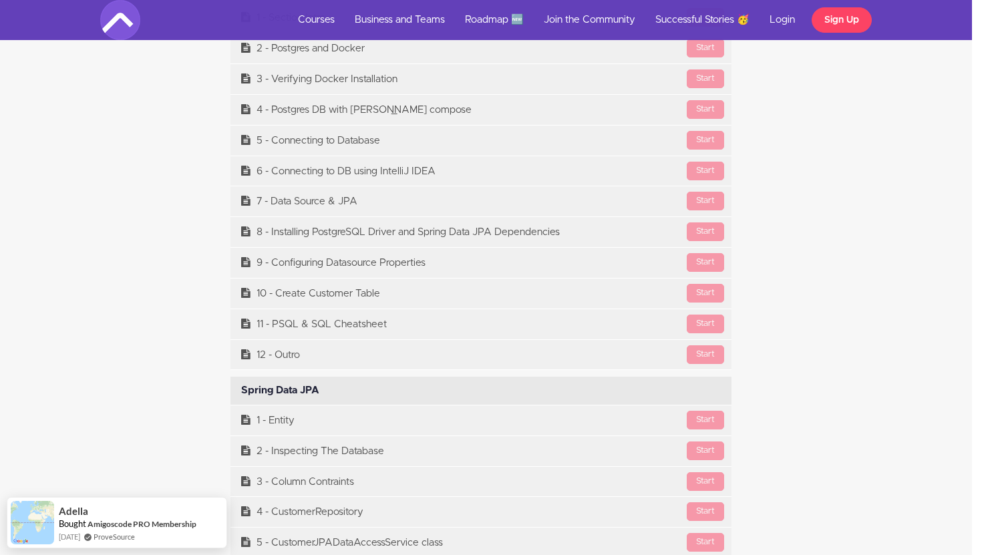
drag, startPoint x: 982, startPoint y: 263, endPoint x: 982, endPoint y: 97, distance: 166.4
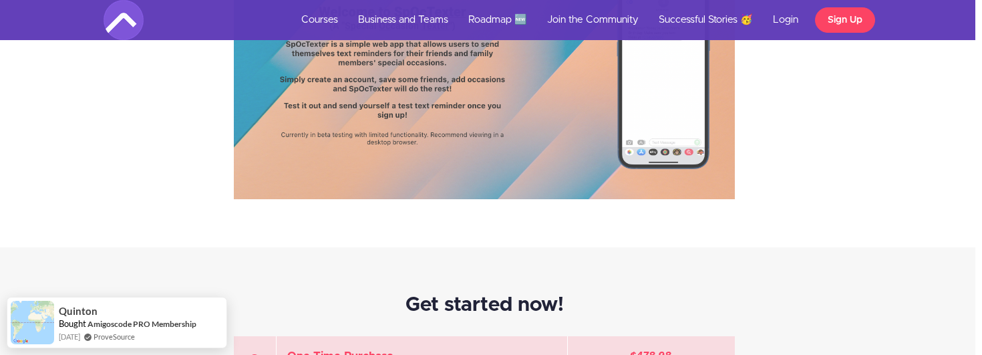
scroll to position [3199, 7]
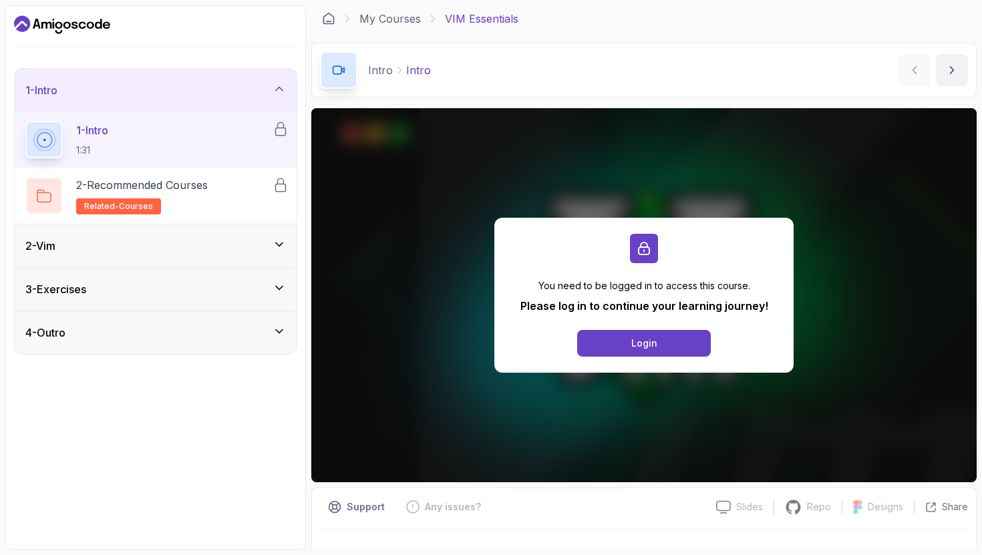
click at [226, 247] on div "2 - Vim" at bounding box center [155, 246] width 261 height 16
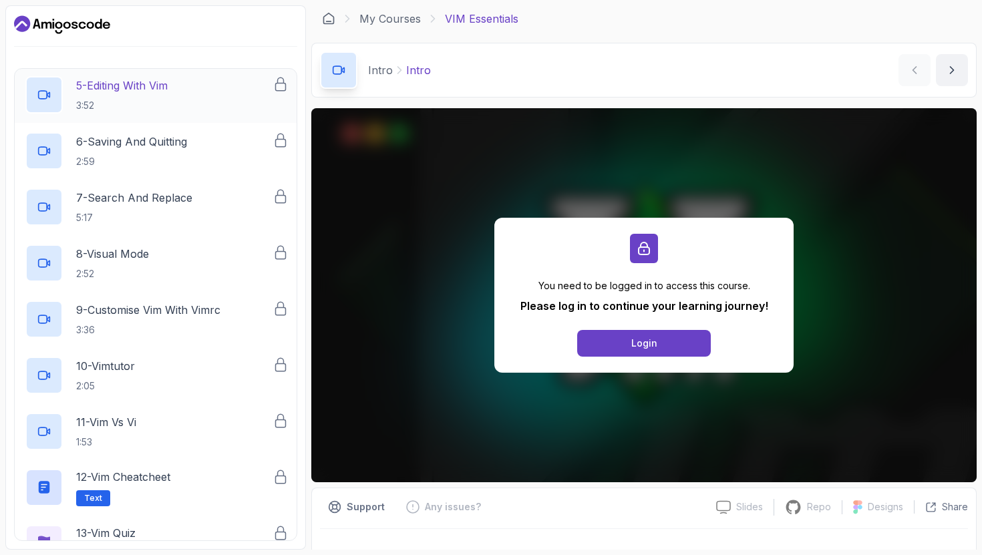
scroll to position [336, 0]
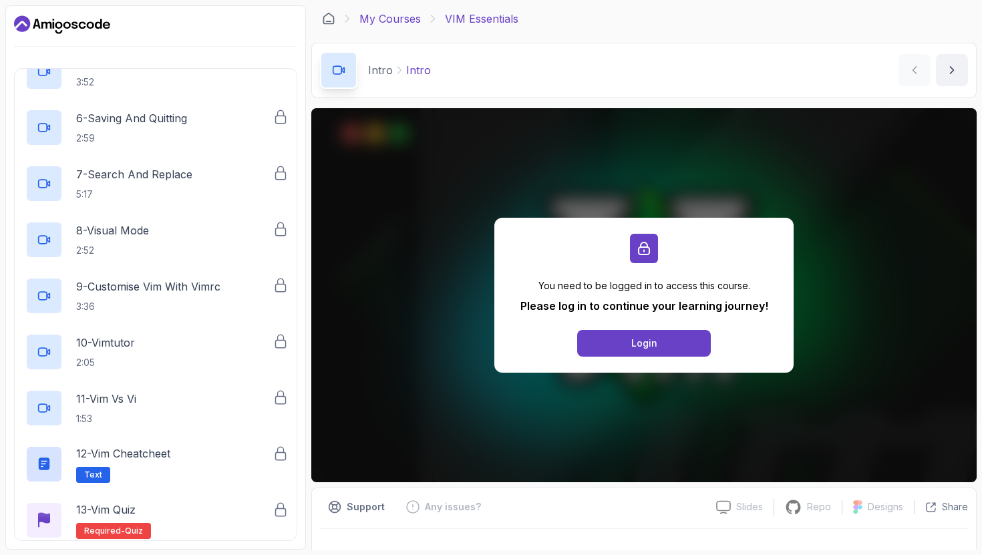
click at [406, 22] on link "My Courses" at bounding box center [389, 19] width 61 height 16
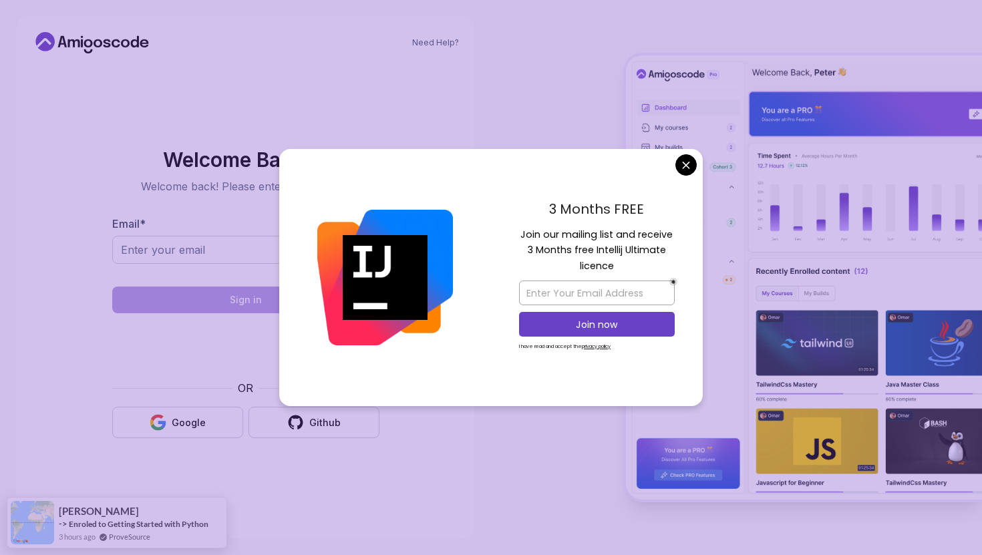
click at [683, 170] on body "Need Help? Welcome Back 👋 Welcome back! Please enter your details. Email * Sign…" at bounding box center [491, 277] width 982 height 555
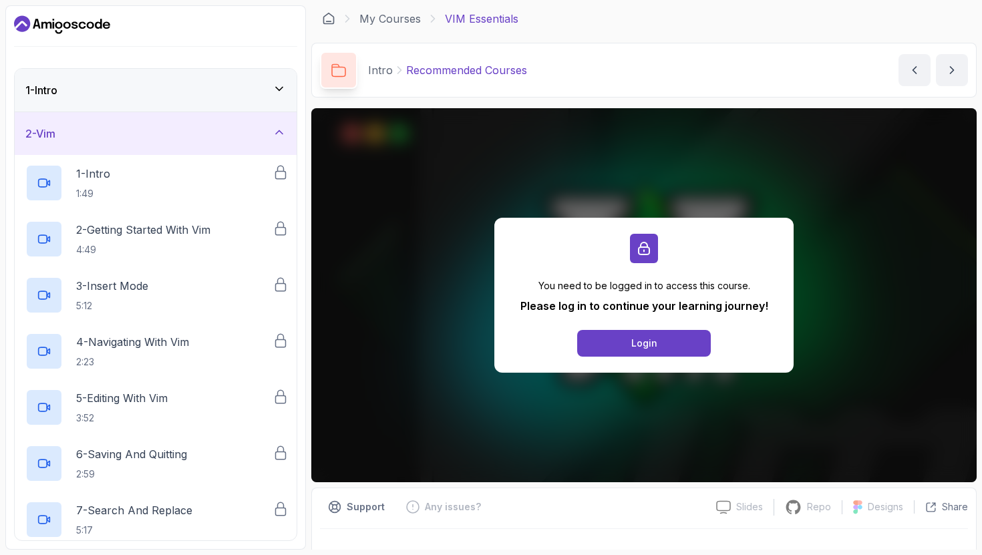
scroll to position [222, 0]
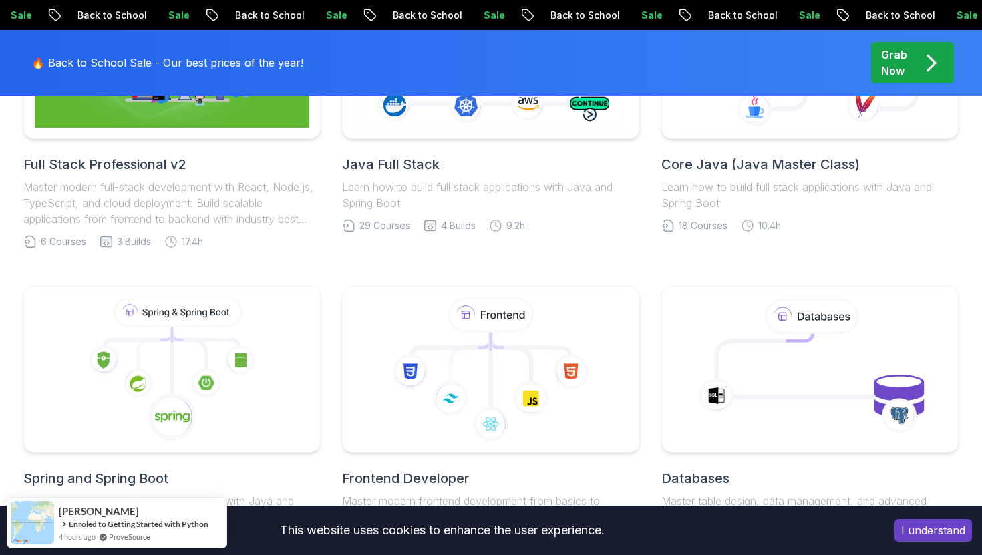
scroll to position [361, 0]
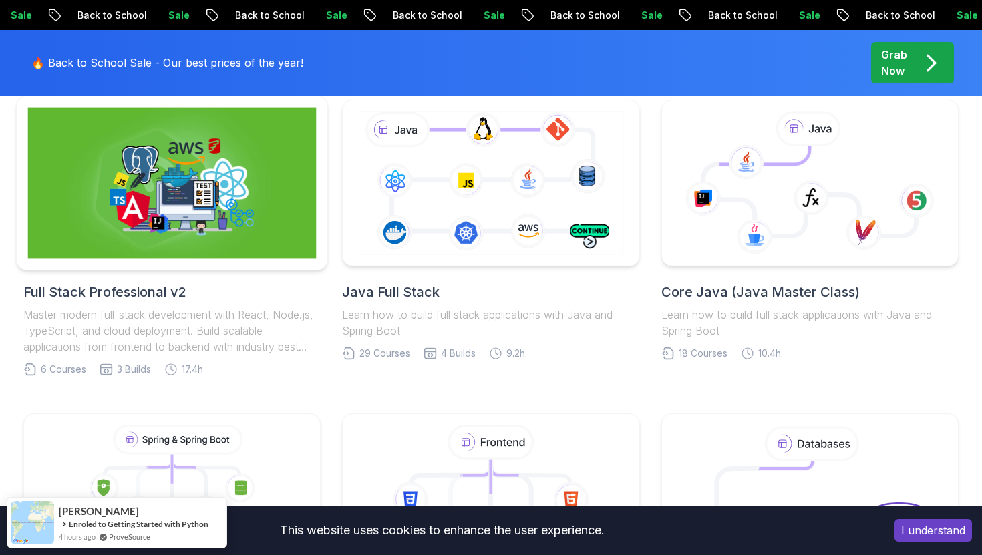
click at [237, 264] on div at bounding box center [172, 184] width 313 height 176
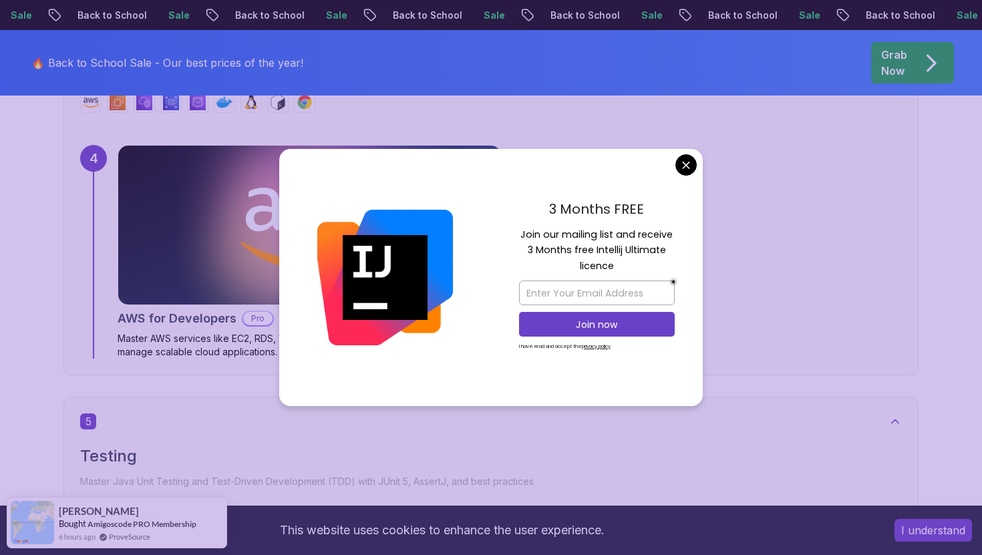
scroll to position [2443, 0]
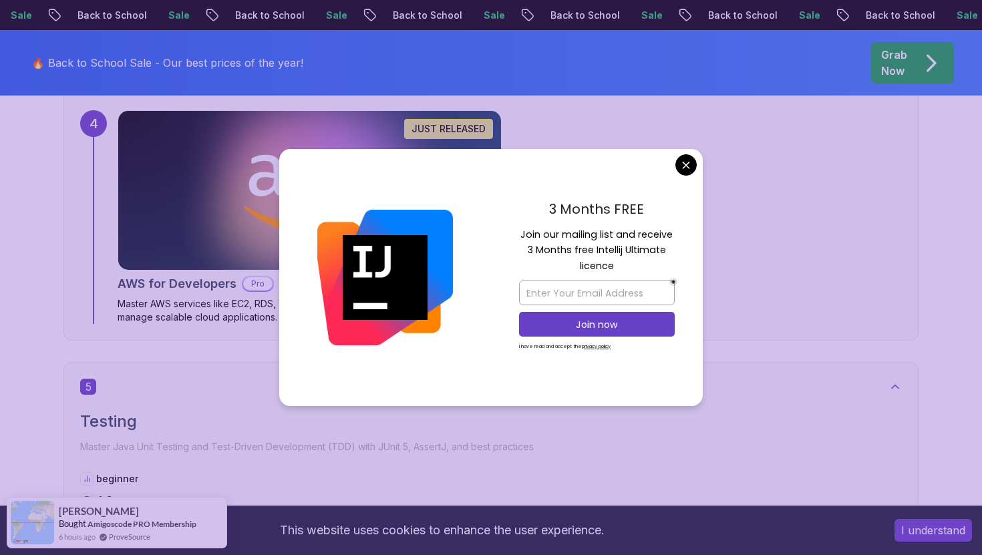
click at [684, 172] on body "Sale Back to School Sale Back to School Sale Back to School Sale Back to School…" at bounding box center [491, 243] width 982 height 5373
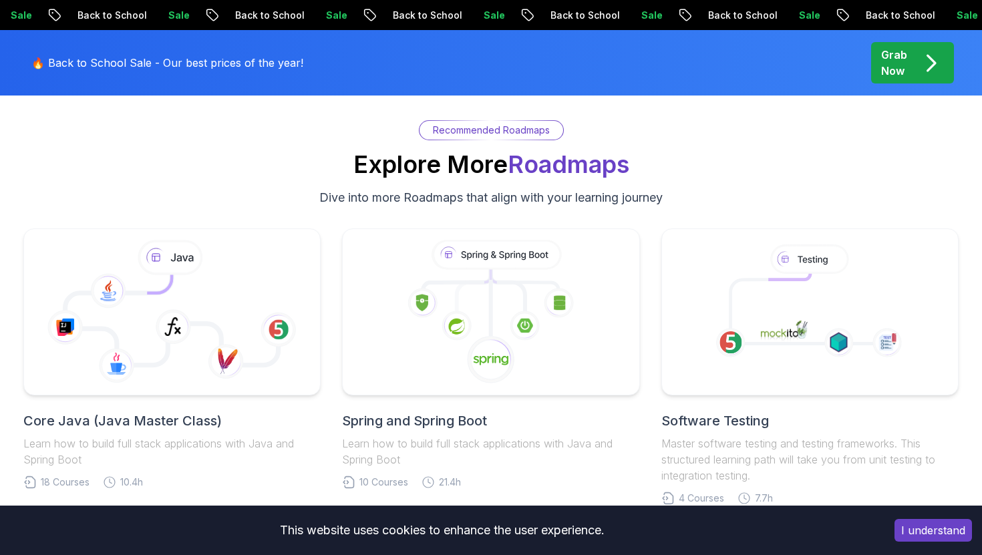
scroll to position [4164, 0]
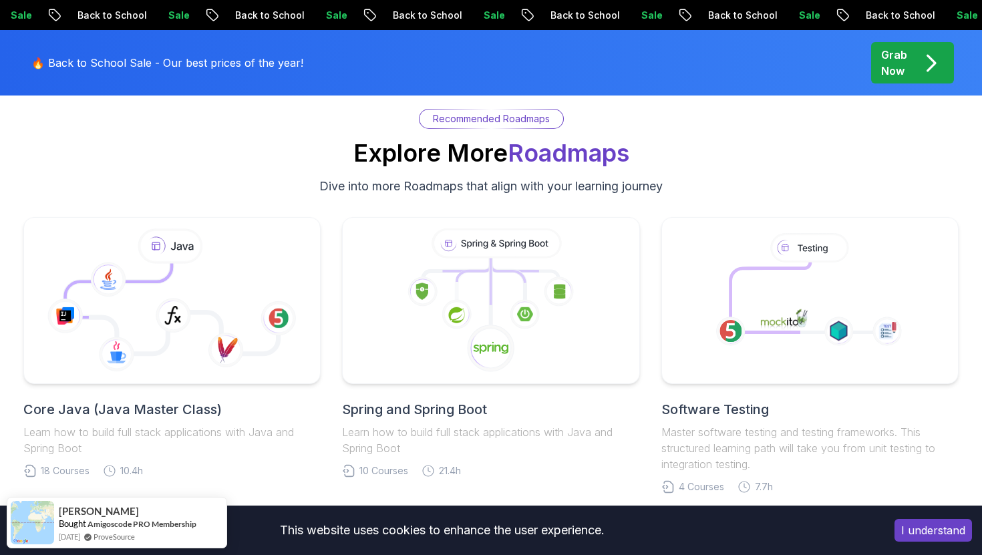
click at [218, 414] on h2 "Core Java (Java Master Class)" at bounding box center [171, 409] width 297 height 19
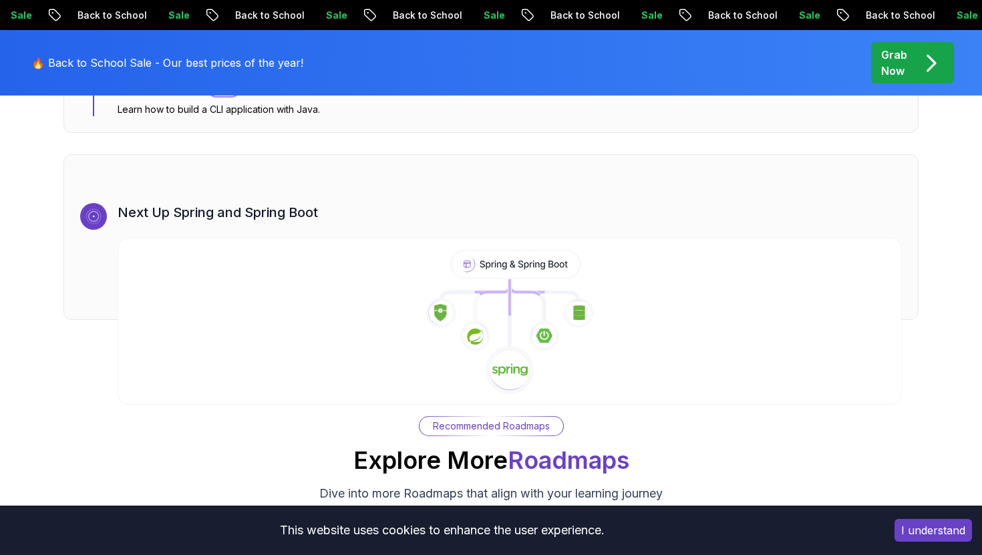
scroll to position [8079, 0]
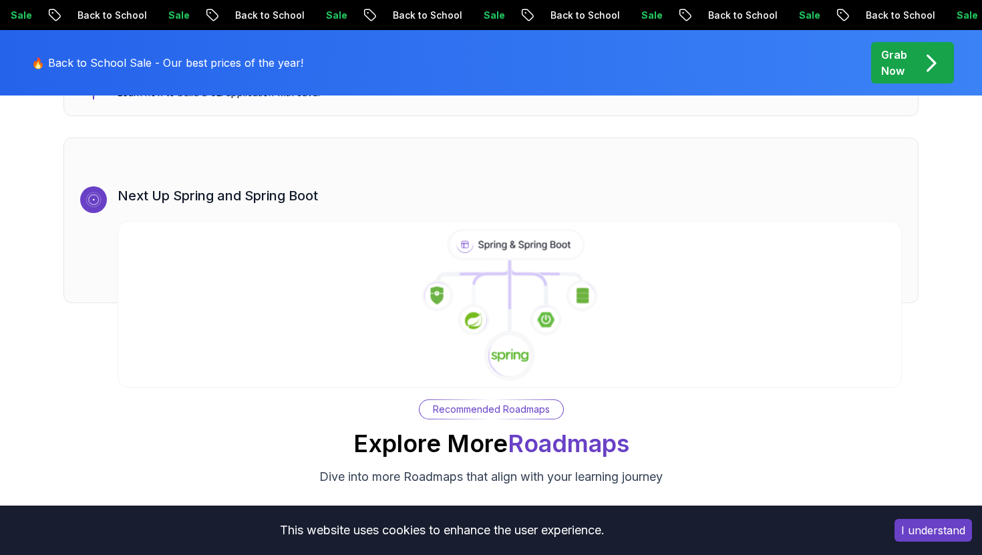
click at [460, 302] on icon at bounding box center [510, 305] width 800 height 153
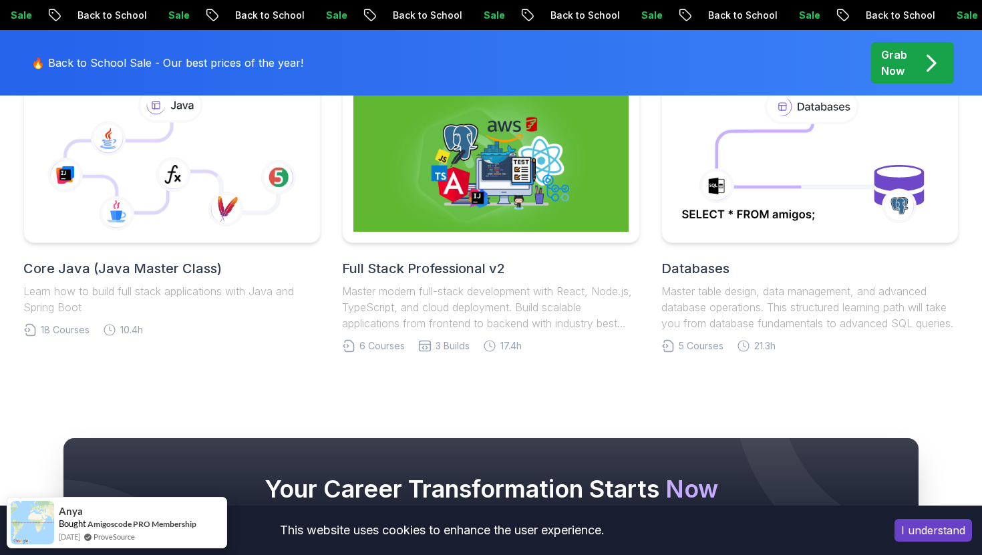
scroll to position [5027, 0]
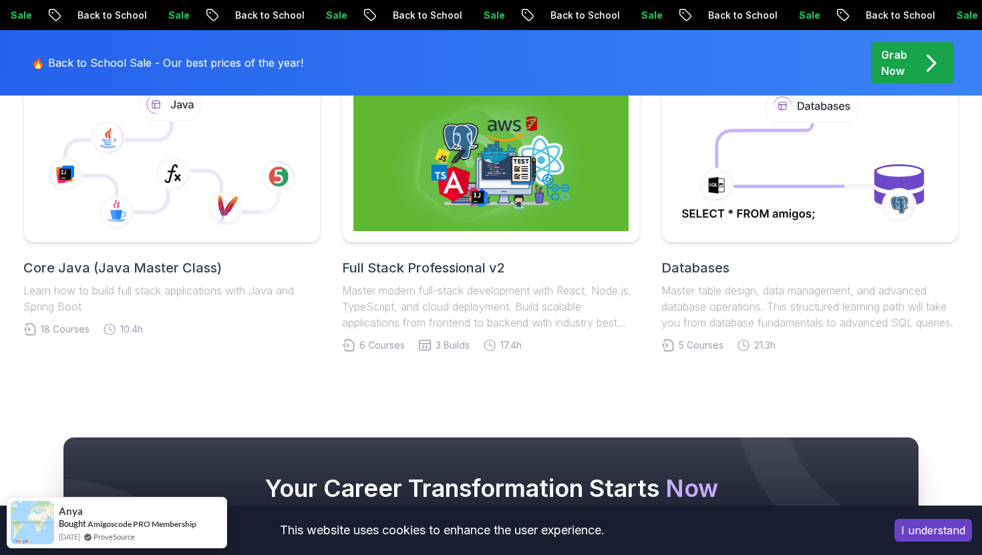
click at [501, 255] on link "Full Stack Professional v2 Master modern full-stack development with React, Nod…" at bounding box center [490, 214] width 297 height 277
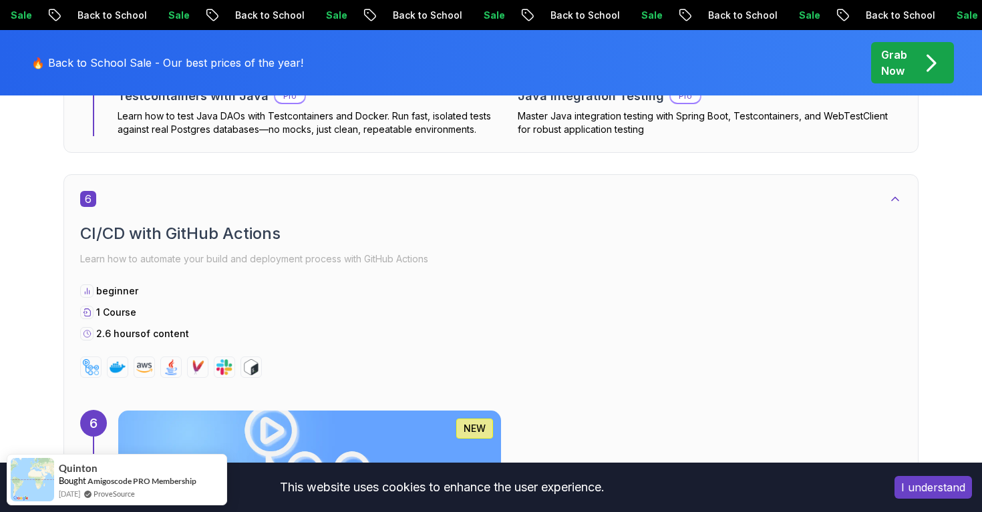
scroll to position [3349, 0]
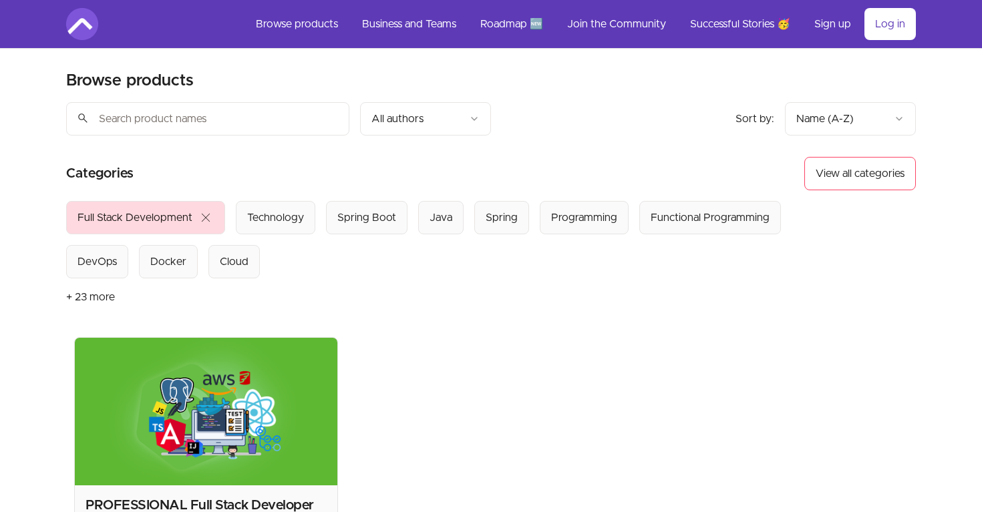
click at [486, 76] on section "Browse products Product filters: Sort by: import_export Name (A-Z) search All a…" at bounding box center [491, 350] width 893 height 602
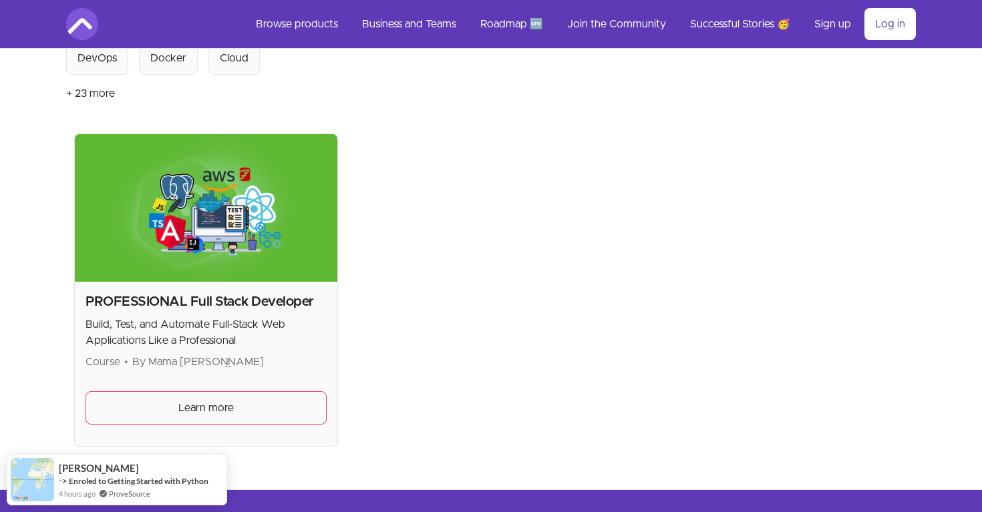
scroll to position [326, 0]
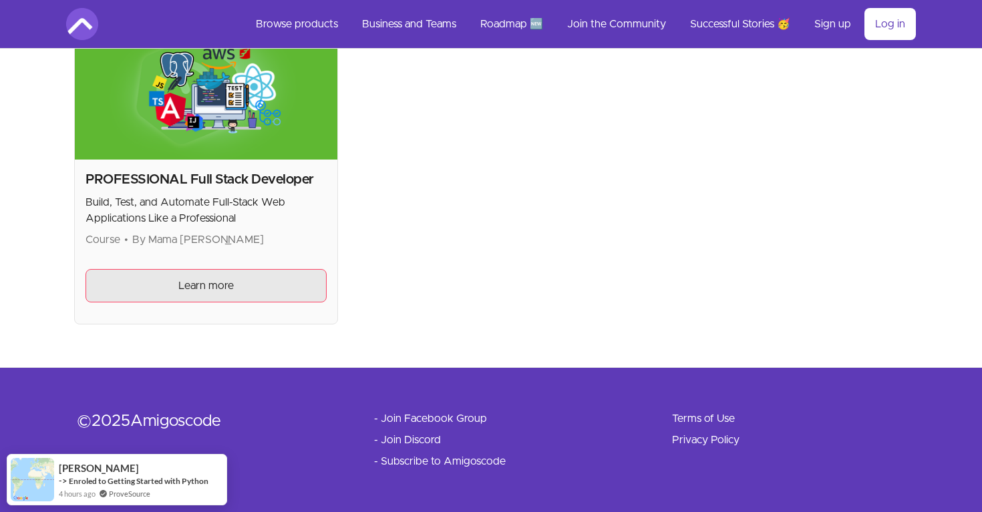
click at [218, 297] on link "Learn more" at bounding box center [206, 285] width 241 height 33
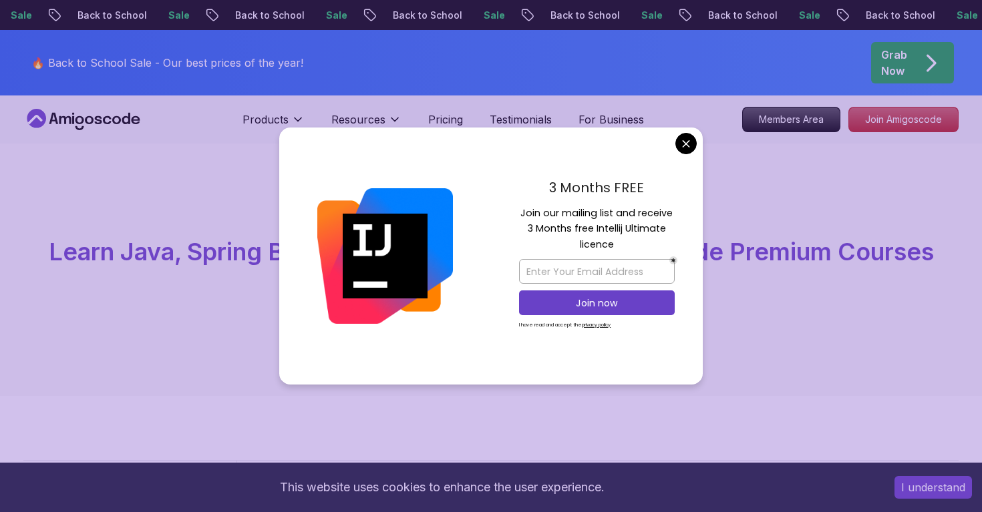
scroll to position [6, 0]
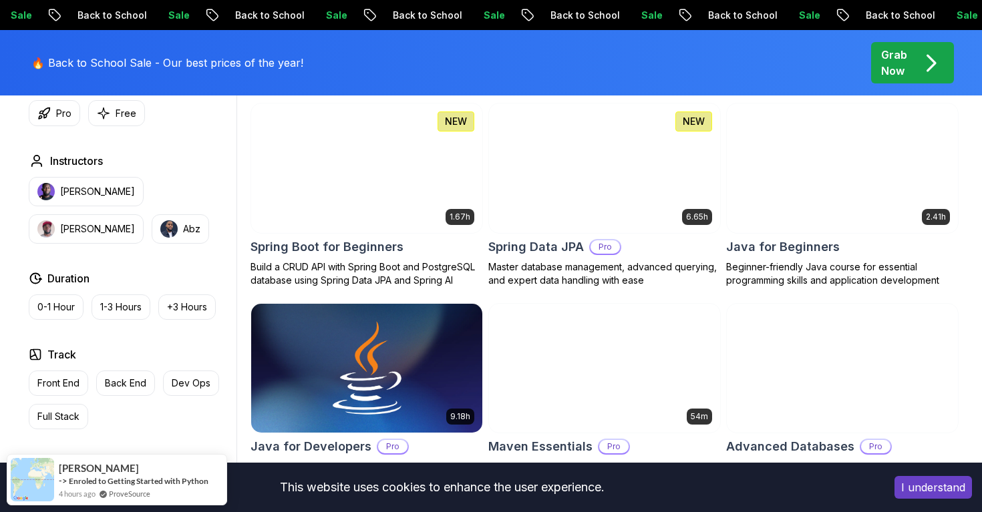
scroll to position [621, 0]
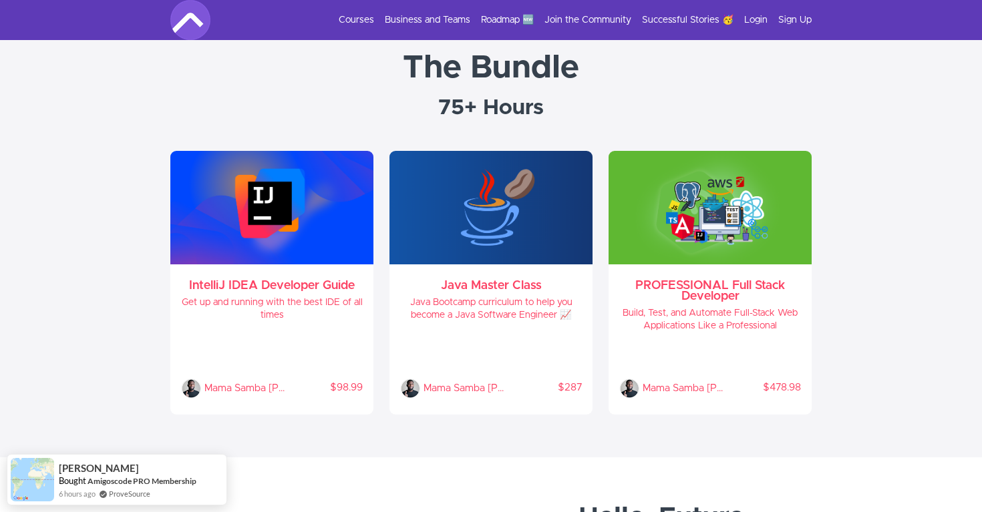
scroll to position [419, 0]
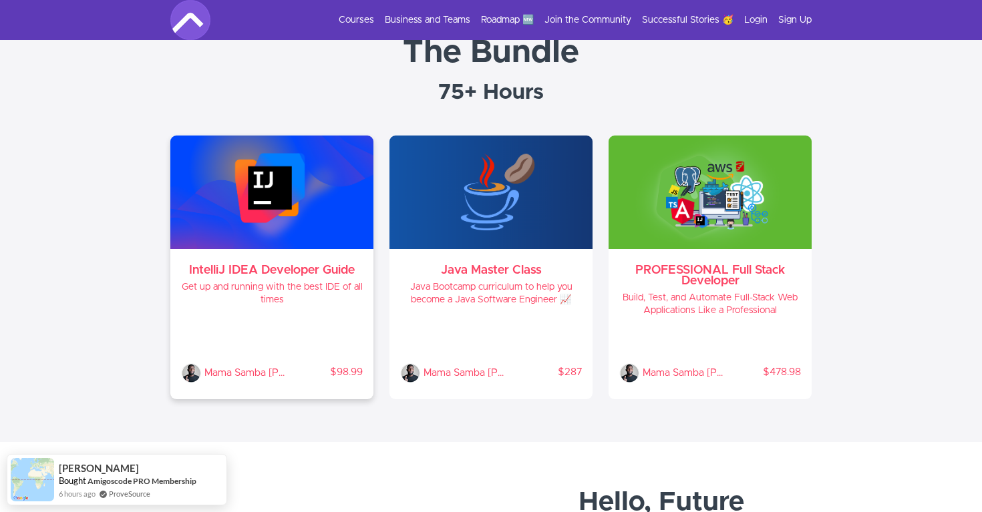
click at [333, 267] on h3 "IntelliJ IDEA Developer Guide" at bounding box center [272, 270] width 182 height 11
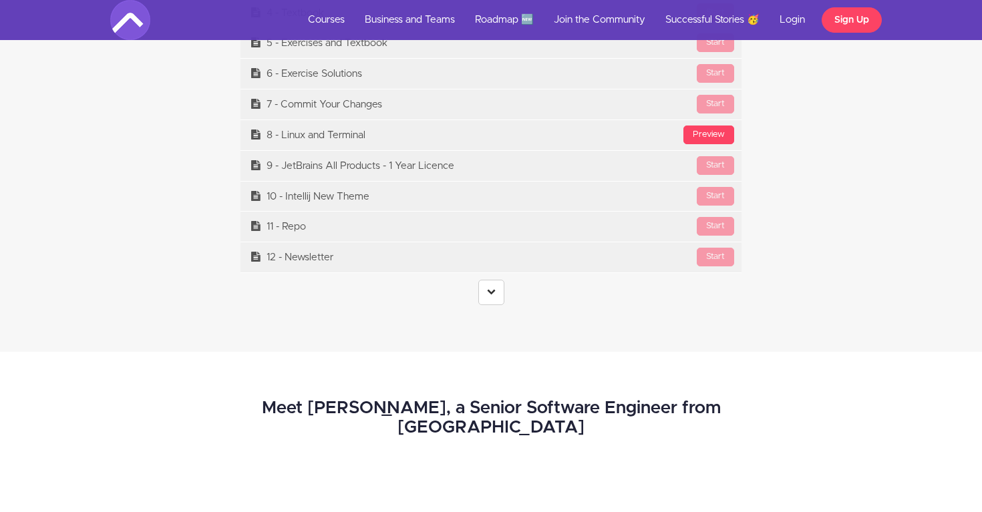
scroll to position [5494, 0]
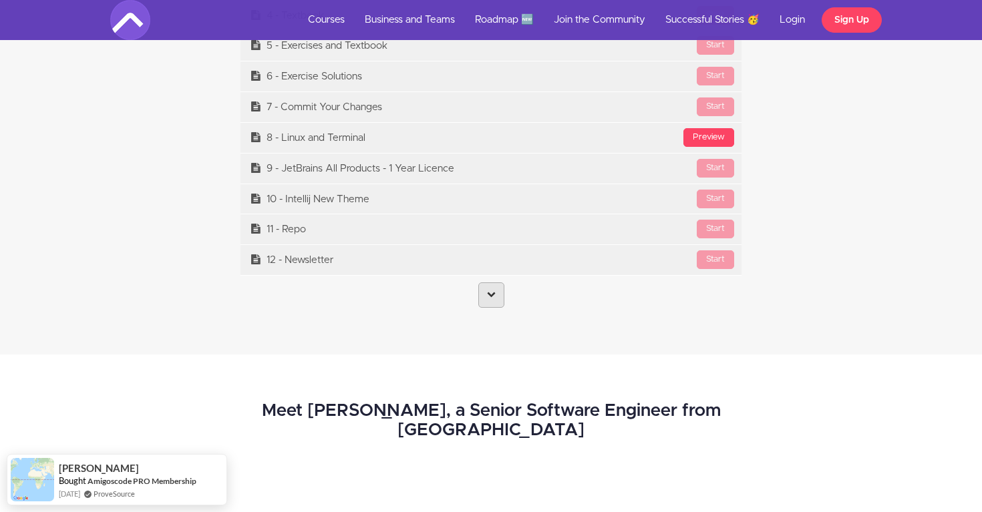
click at [490, 299] on link at bounding box center [491, 295] width 26 height 25
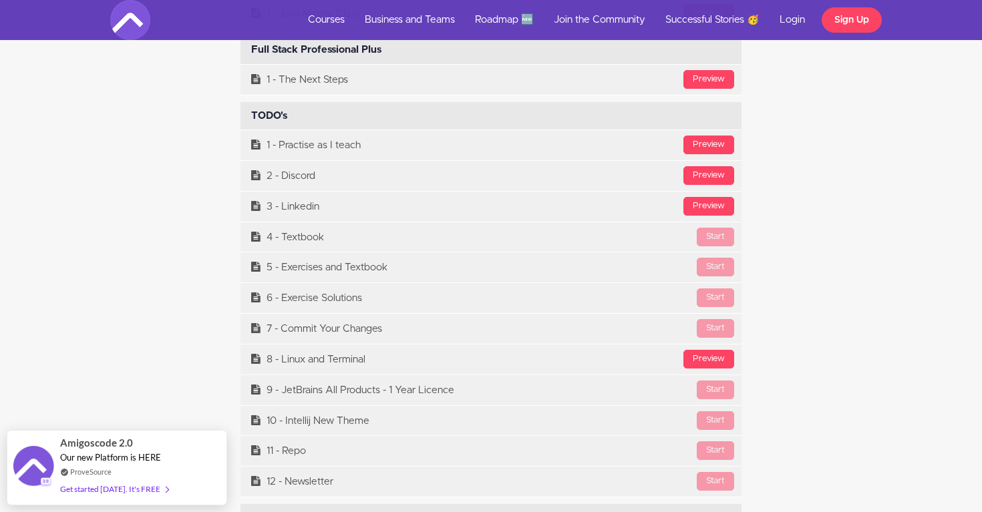
scroll to position [5261, 0]
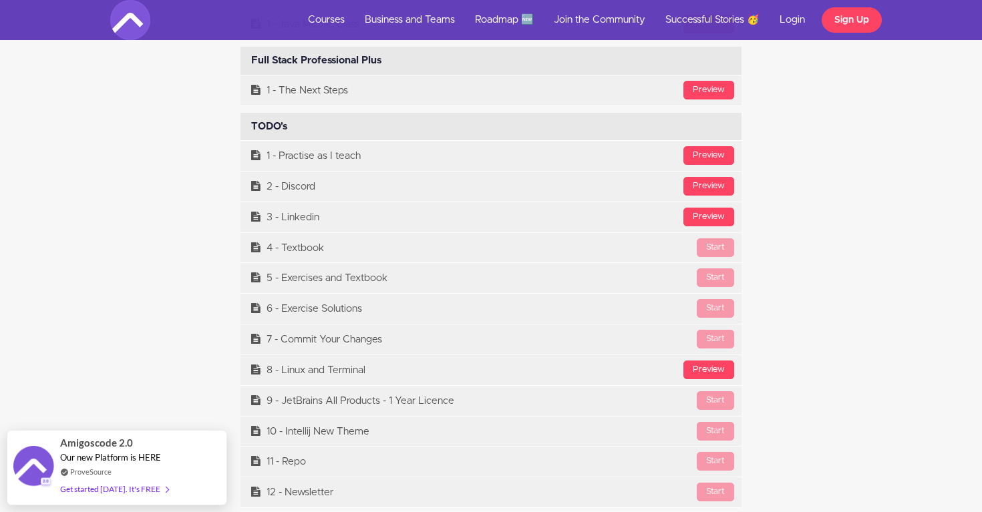
click at [341, 132] on div "TODO's Available in days days after you enroll" at bounding box center [491, 127] width 501 height 28
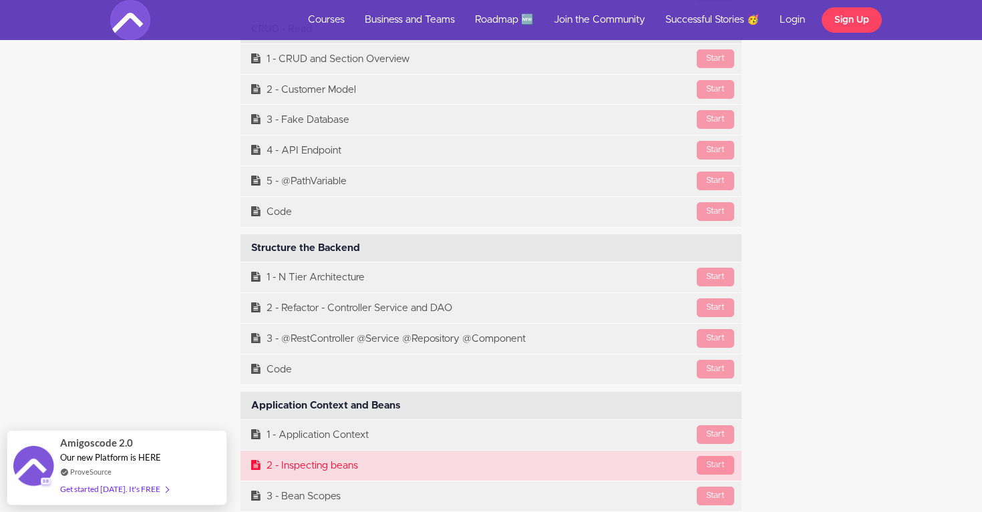
scroll to position [7026, 0]
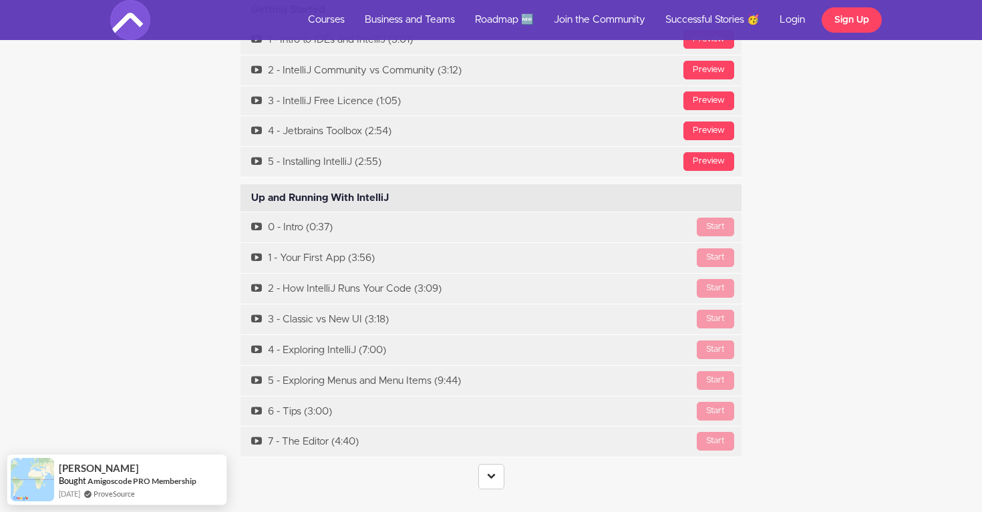
scroll to position [3292, 0]
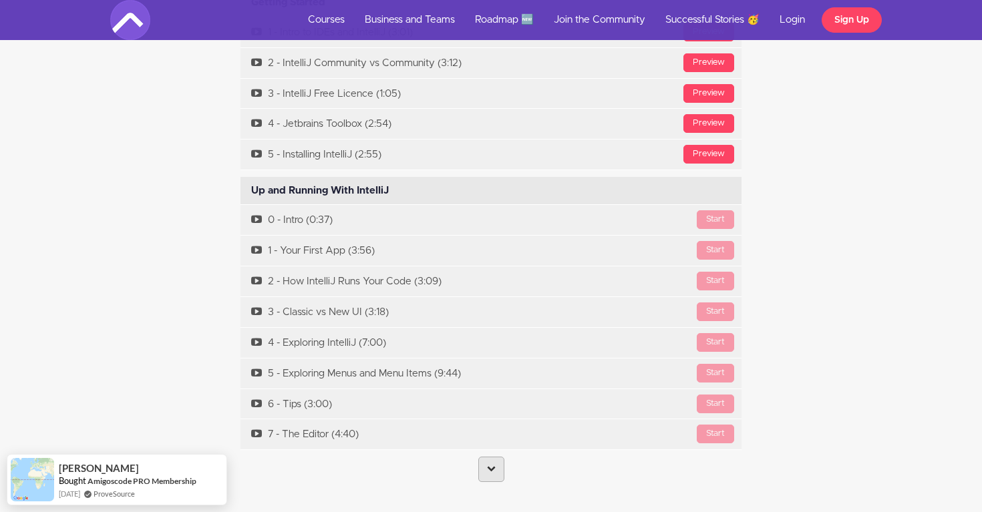
click at [500, 457] on link at bounding box center [491, 469] width 26 height 25
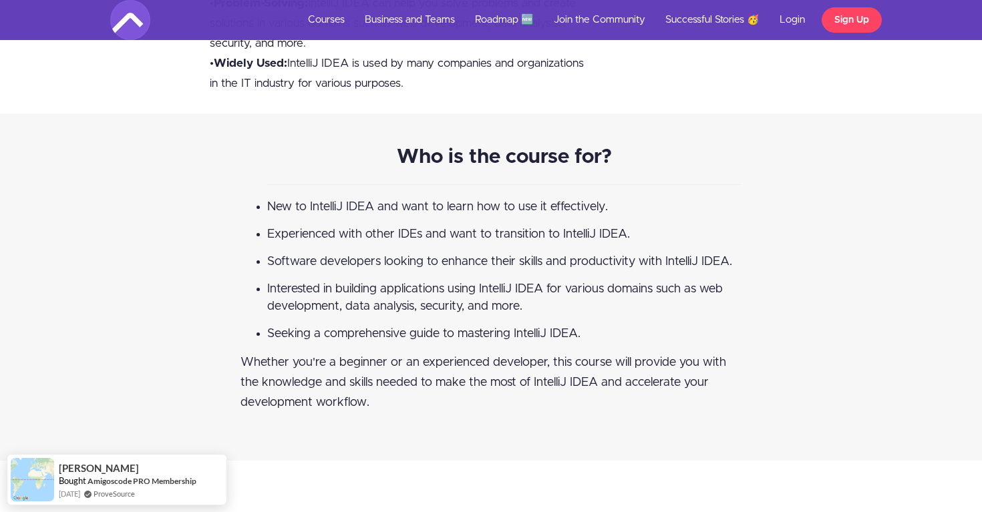
scroll to position [0, 0]
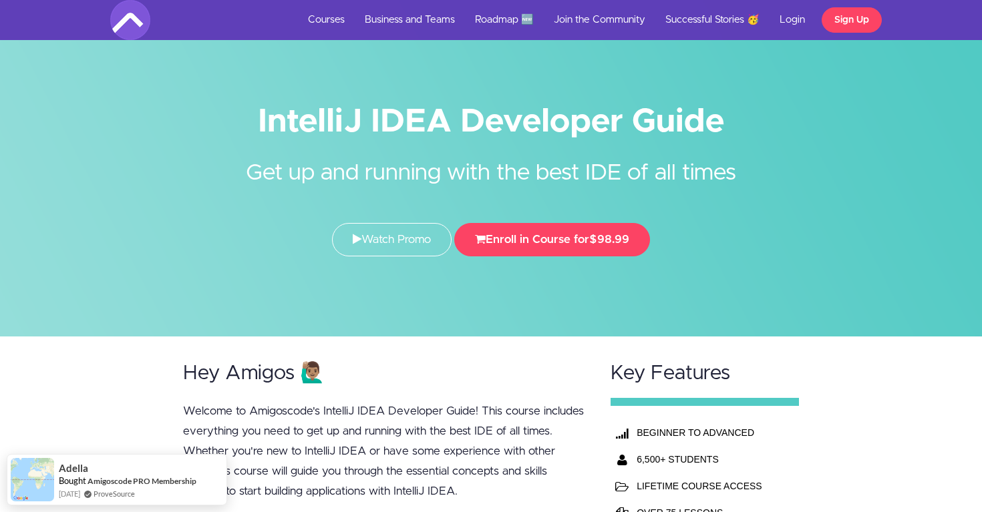
click at [462, 126] on h1 "IntelliJ IDEA Developer Guide" at bounding box center [491, 122] width 762 height 30
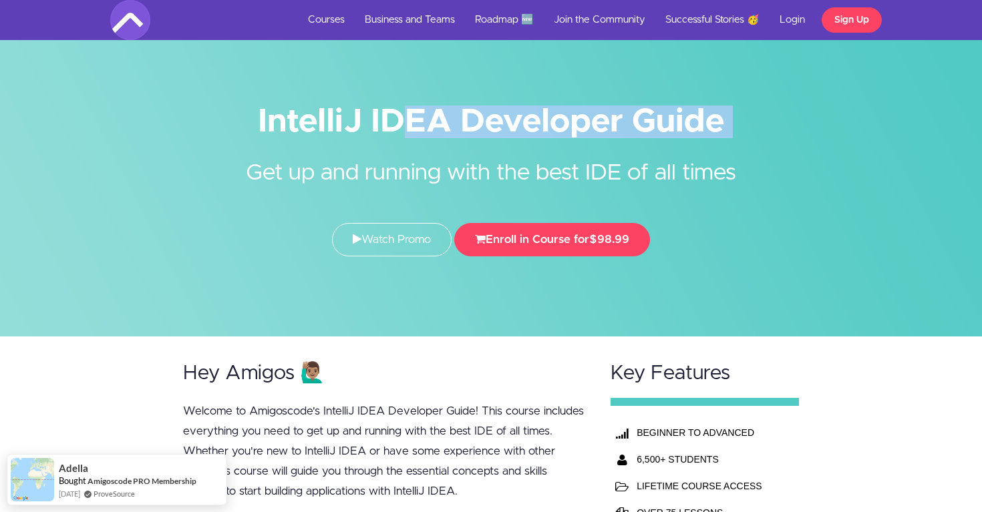
click at [462, 126] on h1 "IntelliJ IDEA Developer Guide" at bounding box center [491, 122] width 762 height 30
copy div "IntelliJ IDEA Developer Guide"
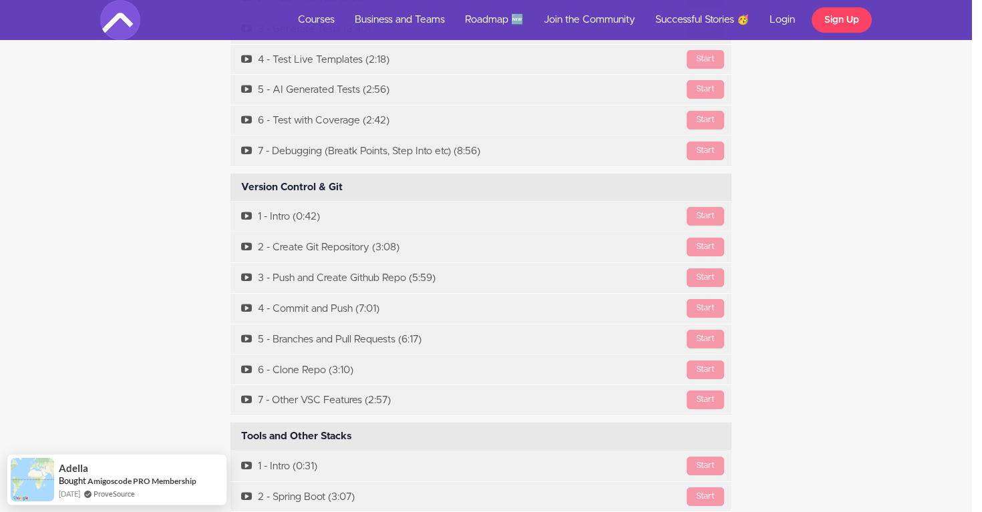
scroll to position [6018, 10]
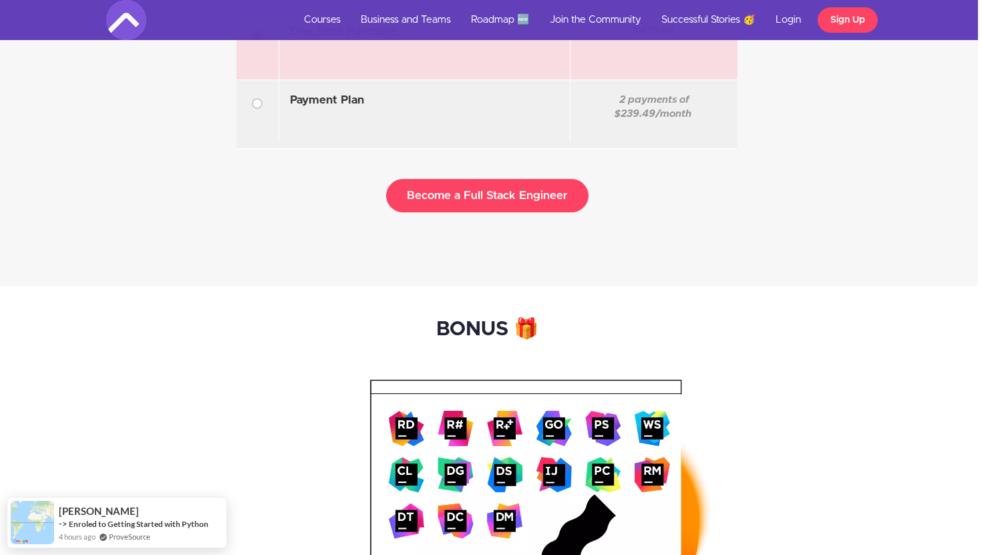
scroll to position [3869, 4]
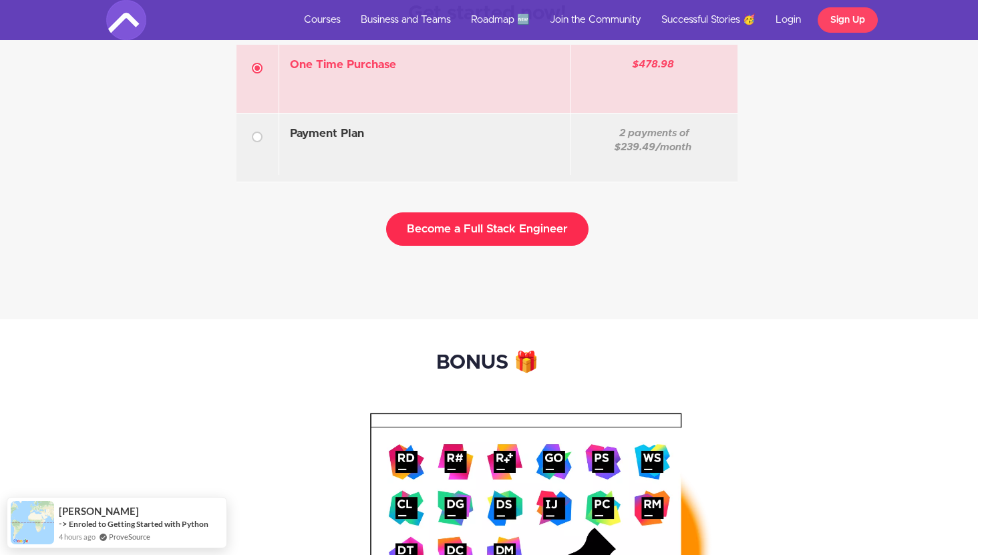
click at [436, 225] on button "Become a Full Stack Engineer" at bounding box center [487, 228] width 202 height 33
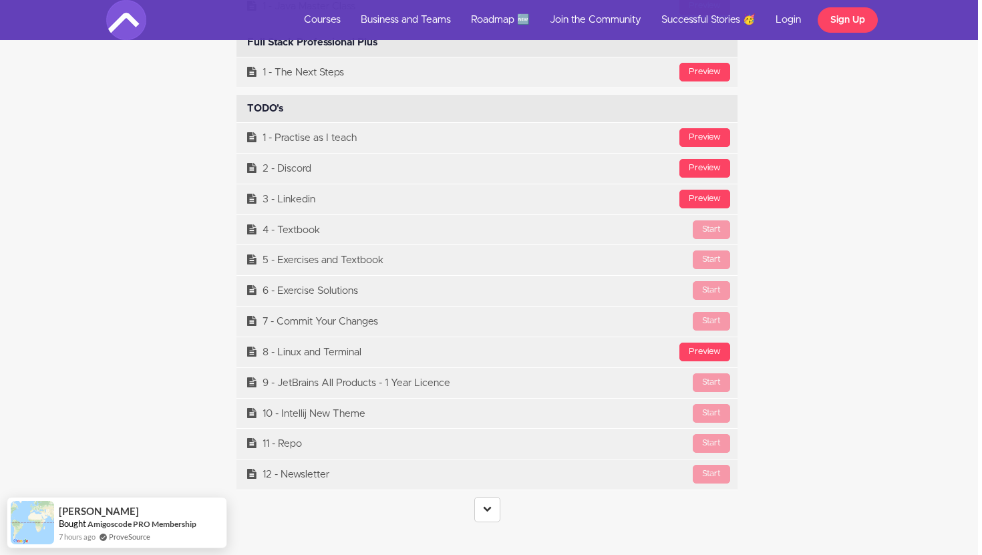
scroll to position [5283, 4]
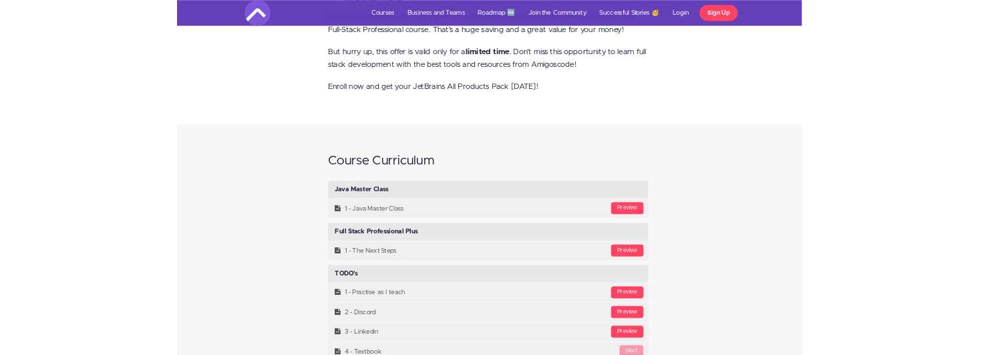
scroll to position [4980, 4]
